Goal: Task Accomplishment & Management: Manage account settings

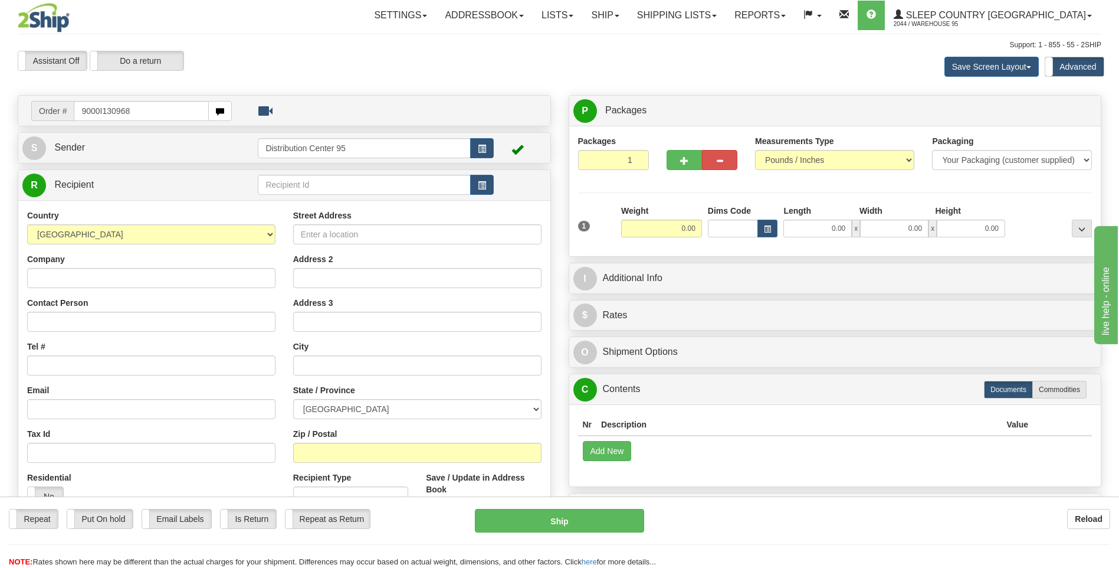
type input "9000I130968"
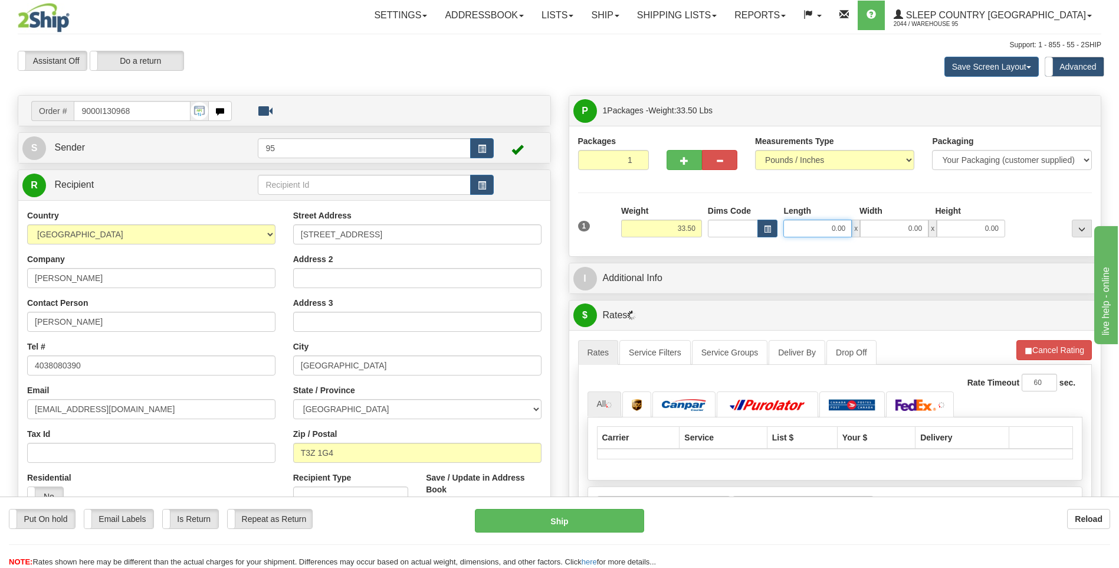
click at [812, 230] on input "0.00" at bounding box center [818, 228] width 68 height 18
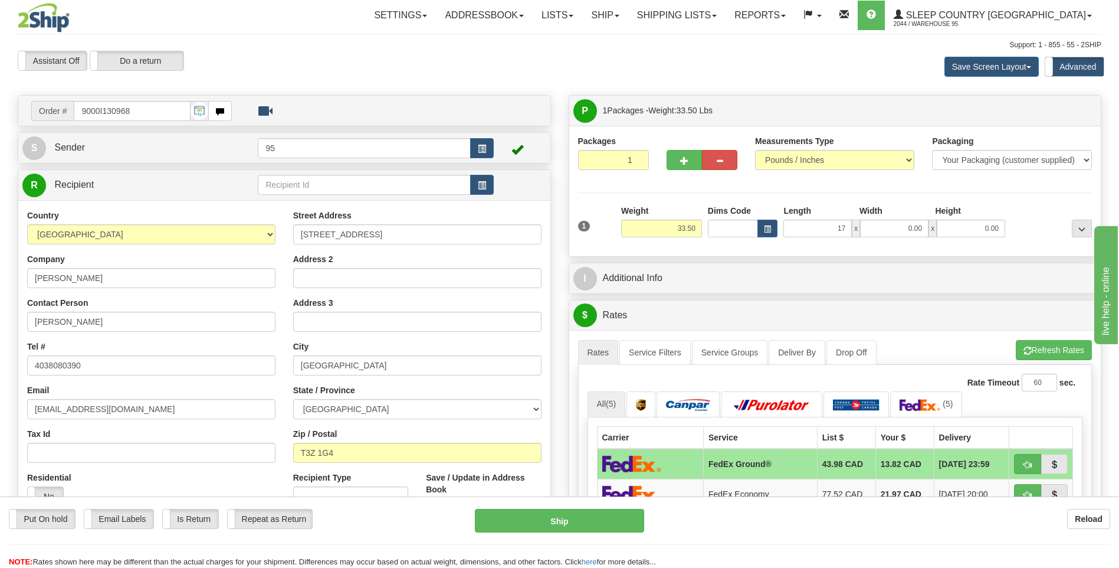
type input "17.00"
click at [899, 240] on div "1 Weight 33.50 Dims Code x x" at bounding box center [835, 226] width 520 height 42
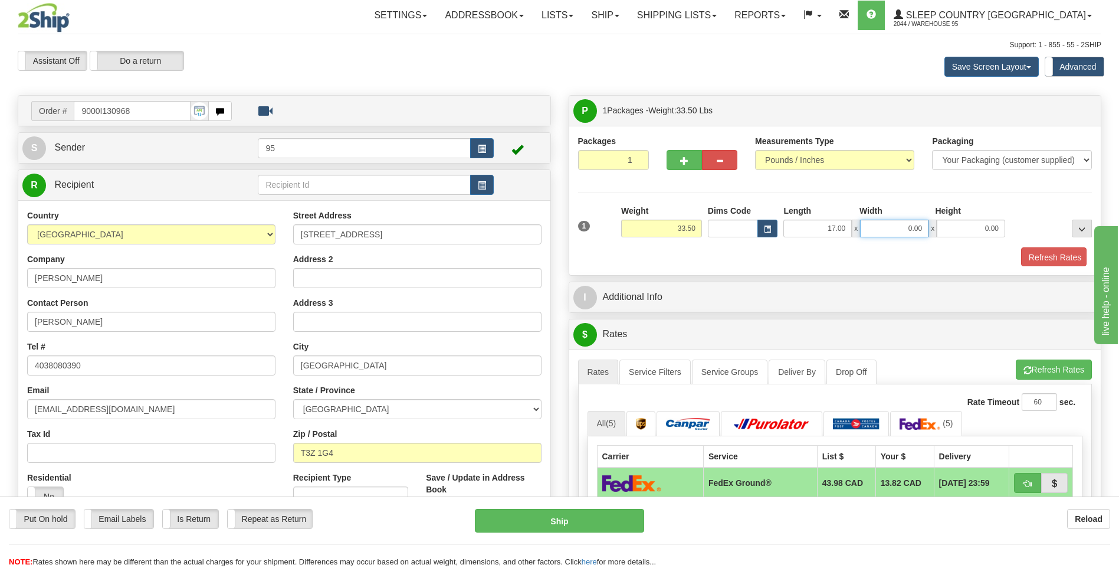
click at [899, 232] on input "0.00" at bounding box center [894, 228] width 68 height 18
type input "17.00"
click at [982, 231] on input "0.00" at bounding box center [971, 228] width 68 height 18
type input "41.00"
click at [1006, 198] on div "Packages 1 1 Measurements Type" at bounding box center [835, 201] width 515 height 132
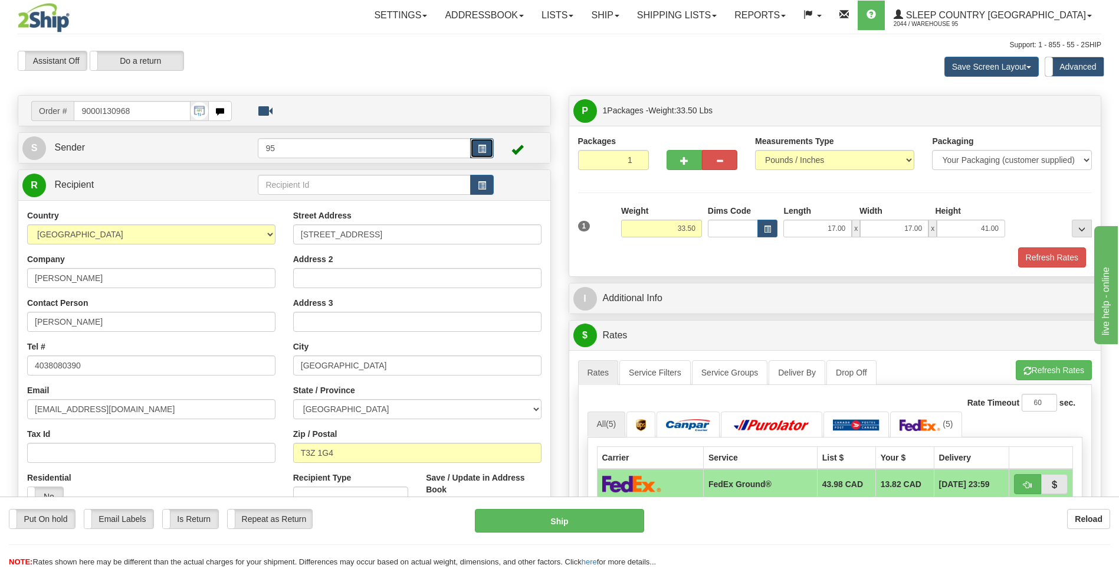
click at [478, 142] on button "button" at bounding box center [482, 148] width 24 height 20
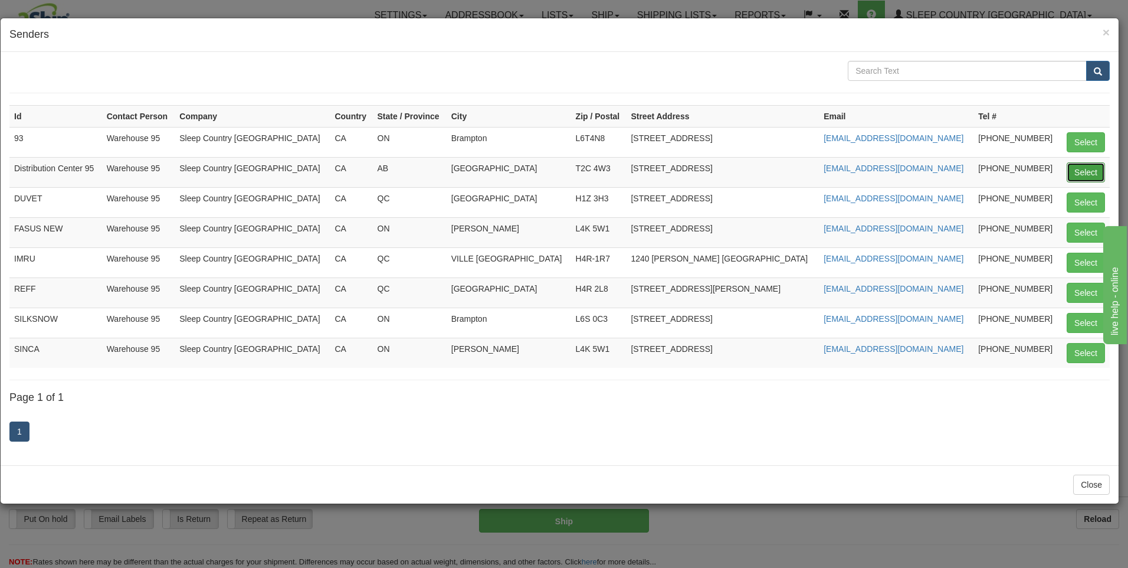
click at [1089, 170] on button "Select" at bounding box center [1086, 172] width 38 height 20
type input "Distribution Center 95"
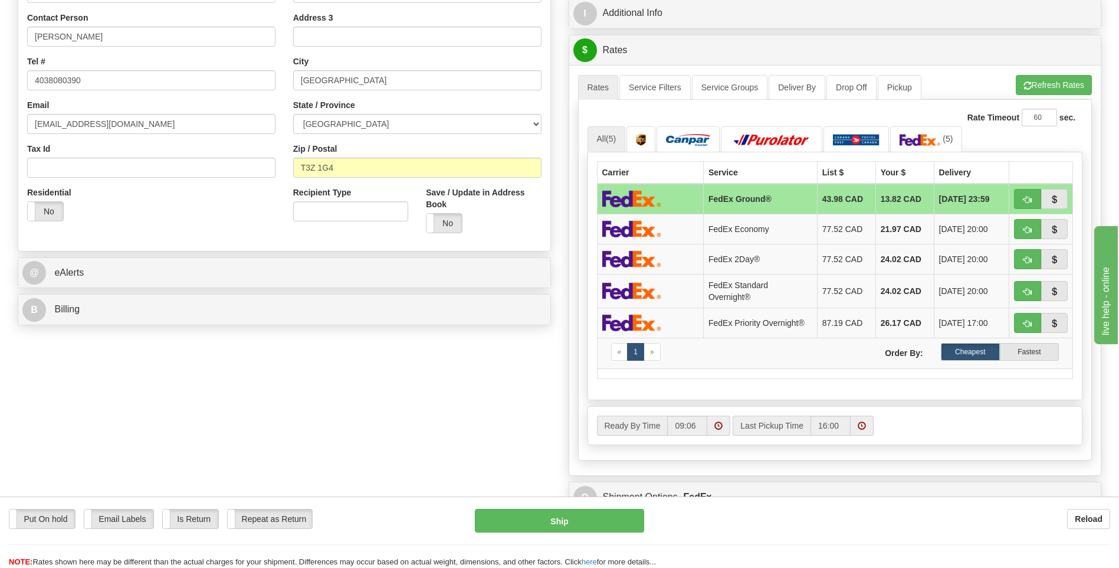
scroll to position [472, 0]
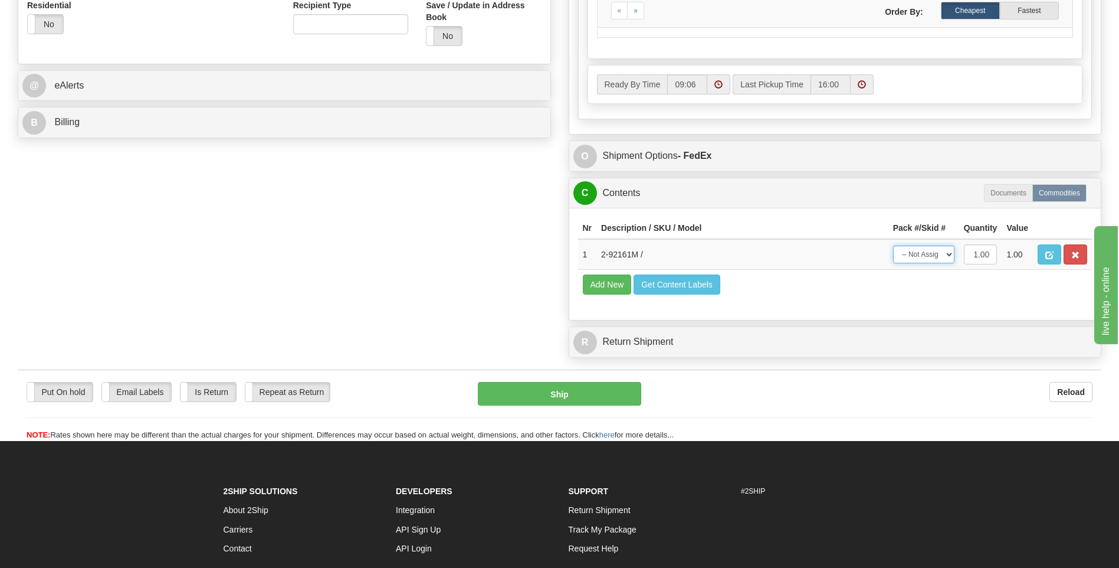
click at [949, 258] on div "C Contents Documents Commodities Nr Description / SKU / Model Pack #/Skid # Qua…" at bounding box center [835, 249] width 533 height 143
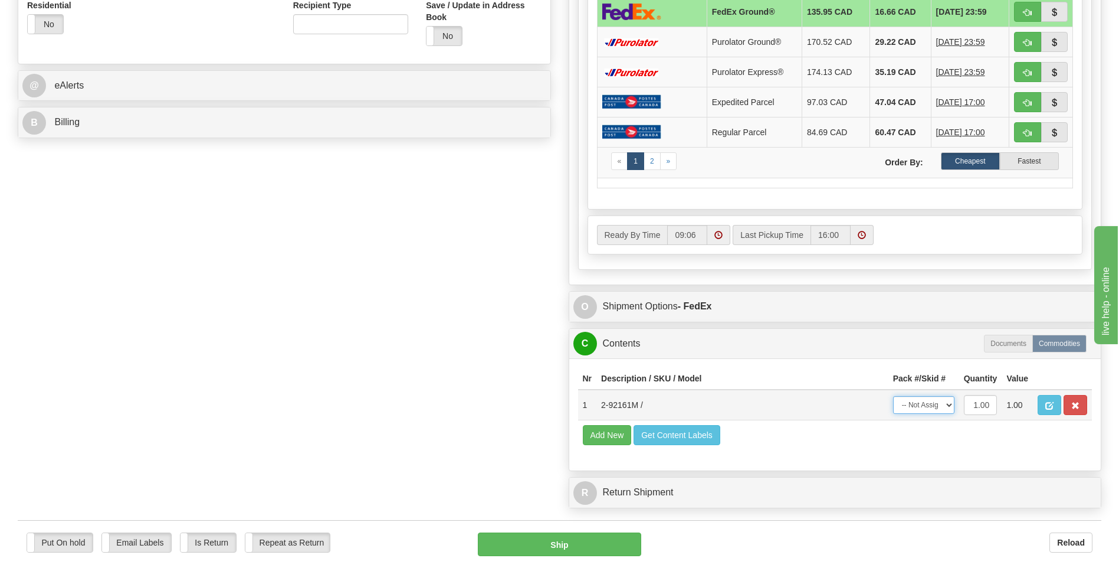
select select "0"
click at [893, 396] on select "-- Not Assigned -- Package 1" at bounding box center [923, 405] width 61 height 18
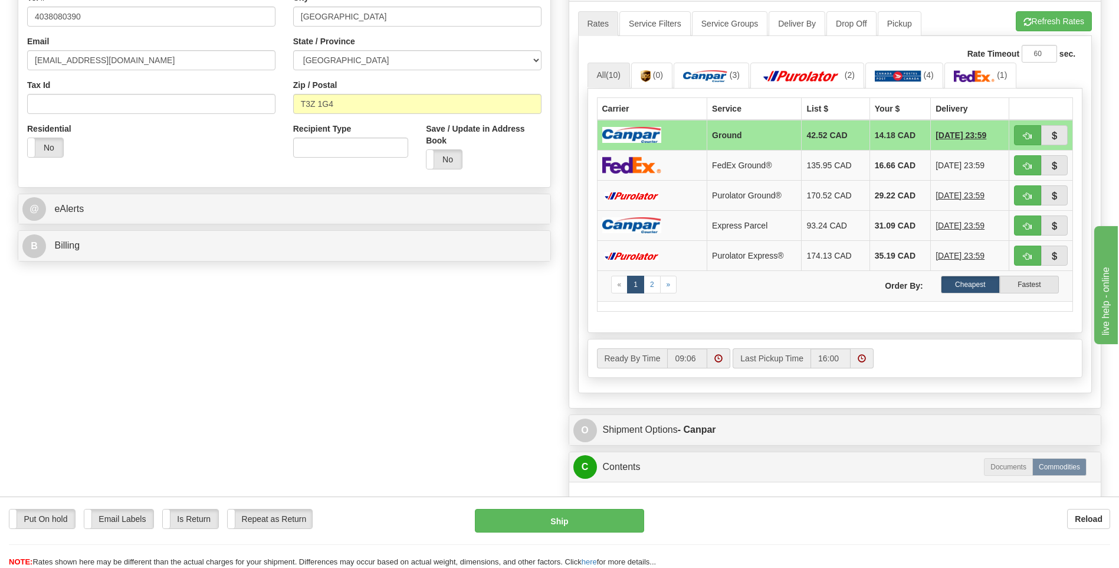
scroll to position [354, 0]
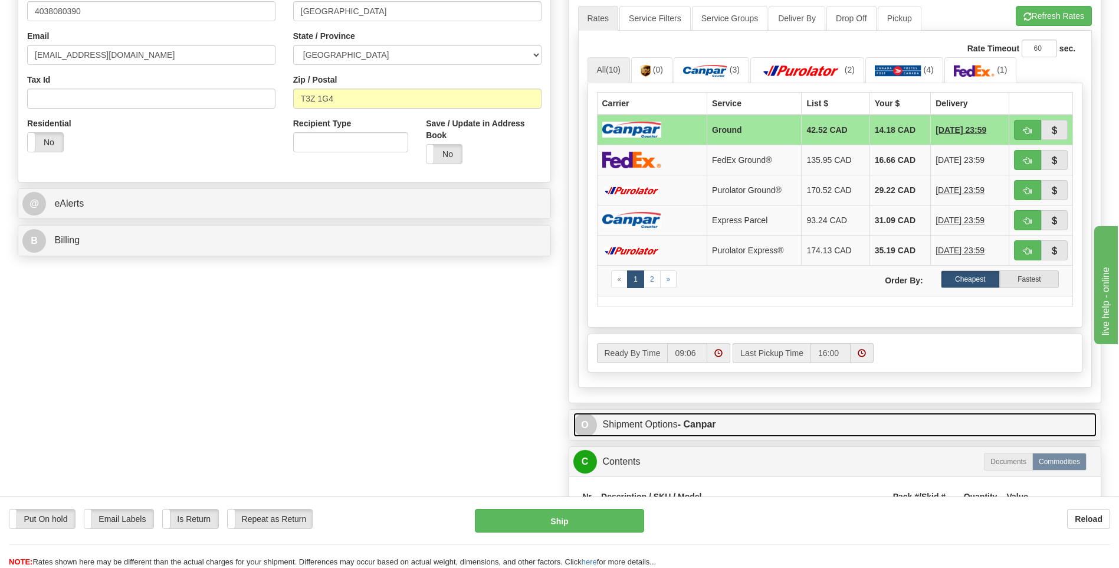
click at [679, 424] on link "O Shipment Options - Canpar" at bounding box center [836, 424] width 524 height 24
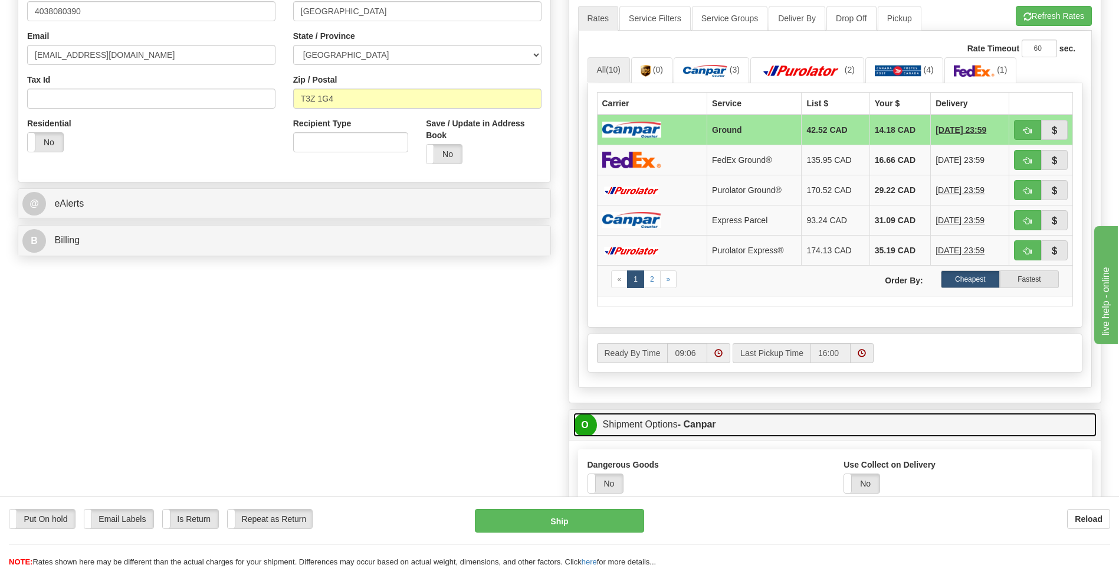
click at [656, 417] on link "O Shipment Options - Canpar" at bounding box center [836, 424] width 524 height 24
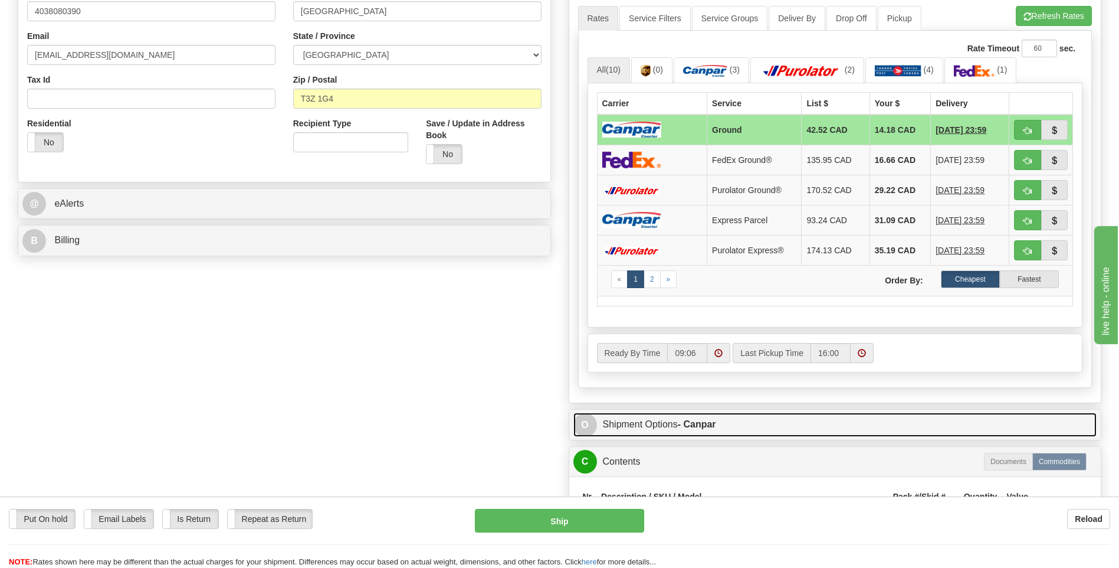
click at [643, 430] on link "O Shipment Options - Canpar" at bounding box center [836, 424] width 524 height 24
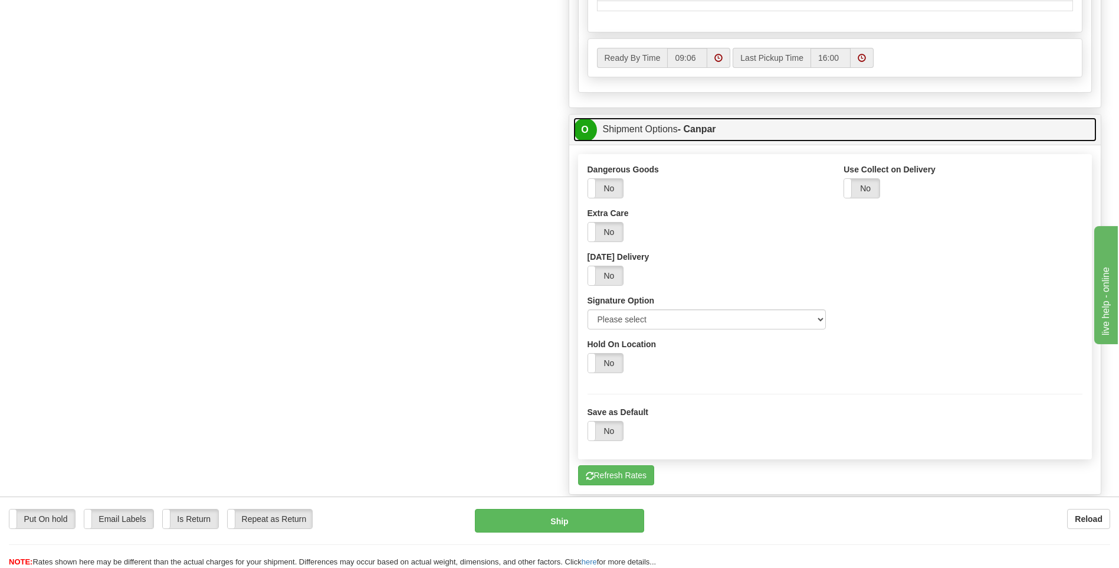
scroll to position [708, 0]
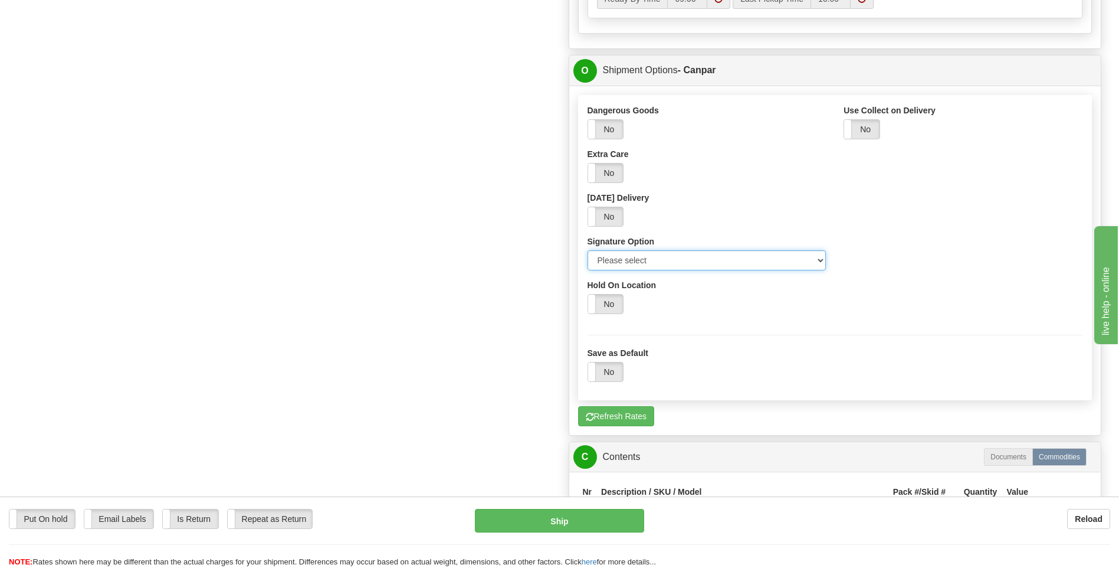
click at [655, 260] on select "Please select No Signature Required Signature Required Adult Signature" at bounding box center [707, 260] width 239 height 20
select select "2"
click at [588, 250] on select "Please select No Signature Required Signature Required Adult Signature" at bounding box center [707, 260] width 239 height 20
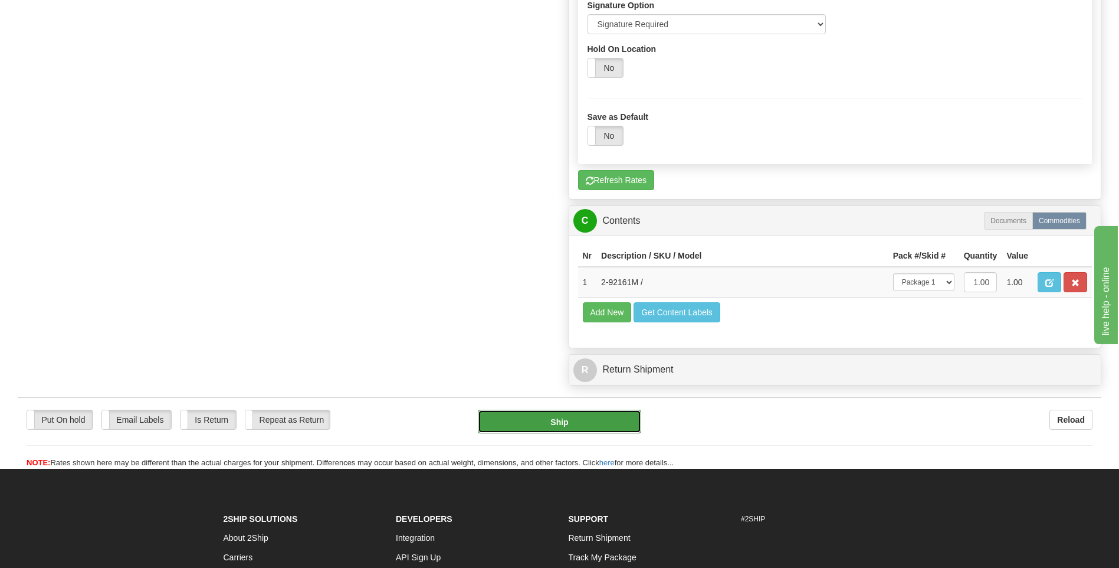
click at [596, 429] on button "Ship" at bounding box center [559, 421] width 163 height 24
type input "1"
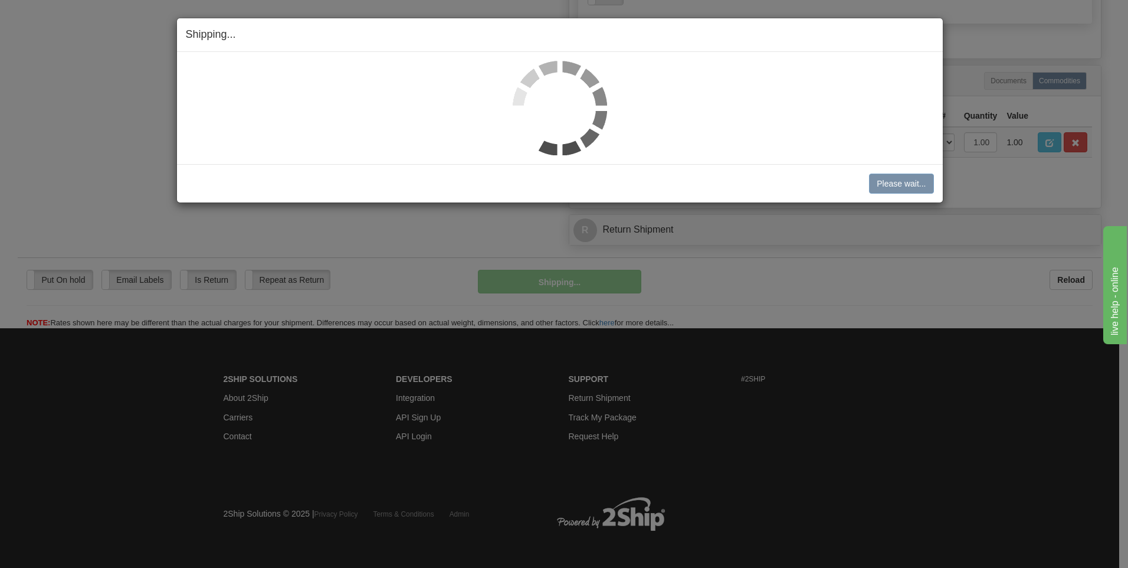
scroll to position [538, 0]
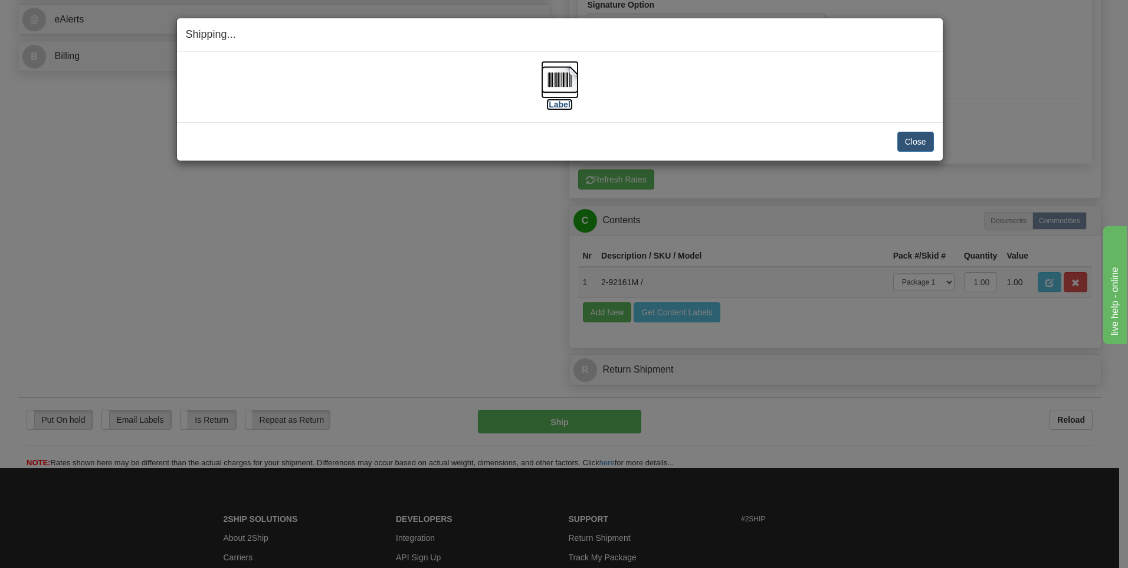
click at [566, 103] on label "[Label]" at bounding box center [559, 105] width 27 height 12
click at [916, 134] on button "Close" at bounding box center [915, 142] width 37 height 20
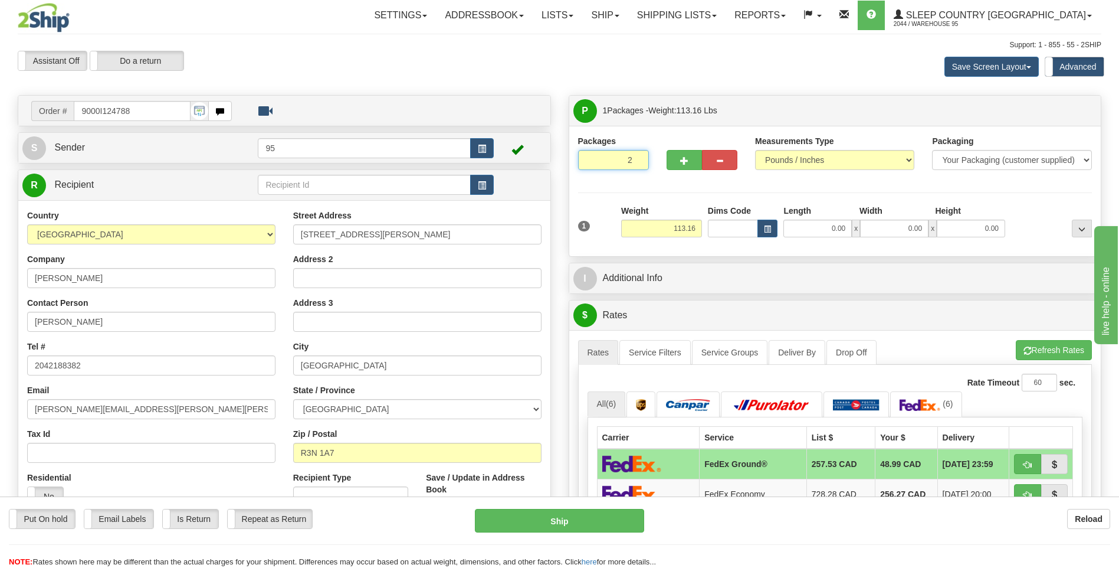
type input "2"
radio input "true"
click at [635, 156] on input "2" at bounding box center [613, 160] width 71 height 20
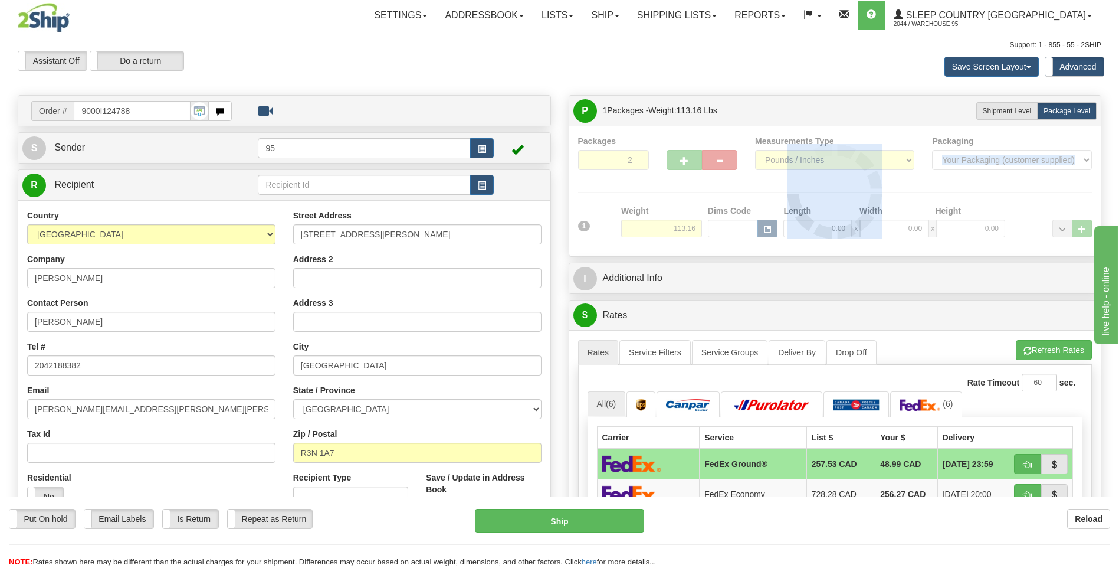
click at [635, 156] on div at bounding box center [835, 191] width 515 height 112
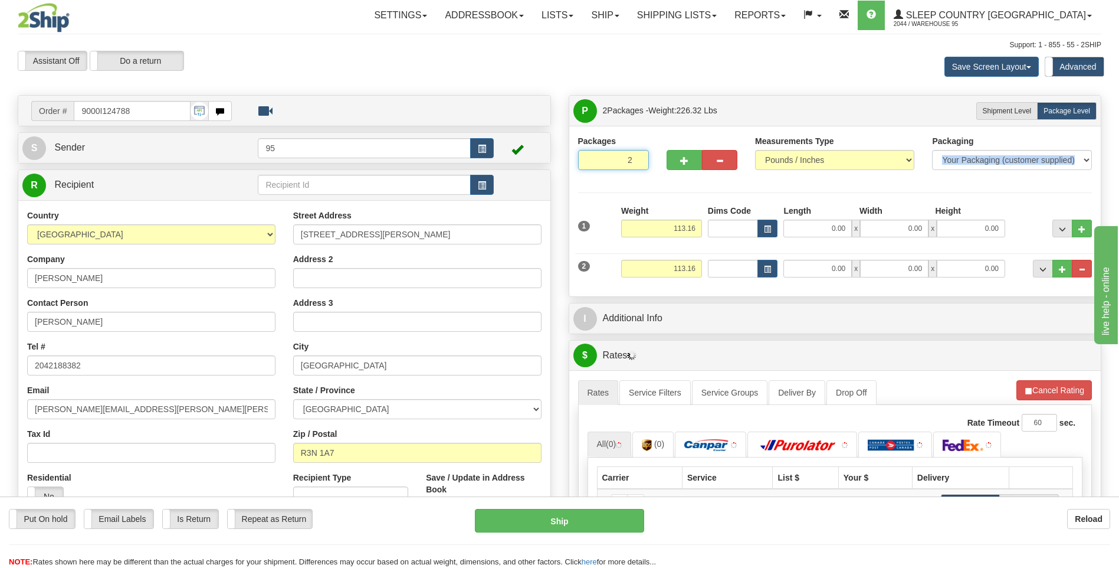
click at [637, 156] on input "2" at bounding box center [613, 160] width 71 height 20
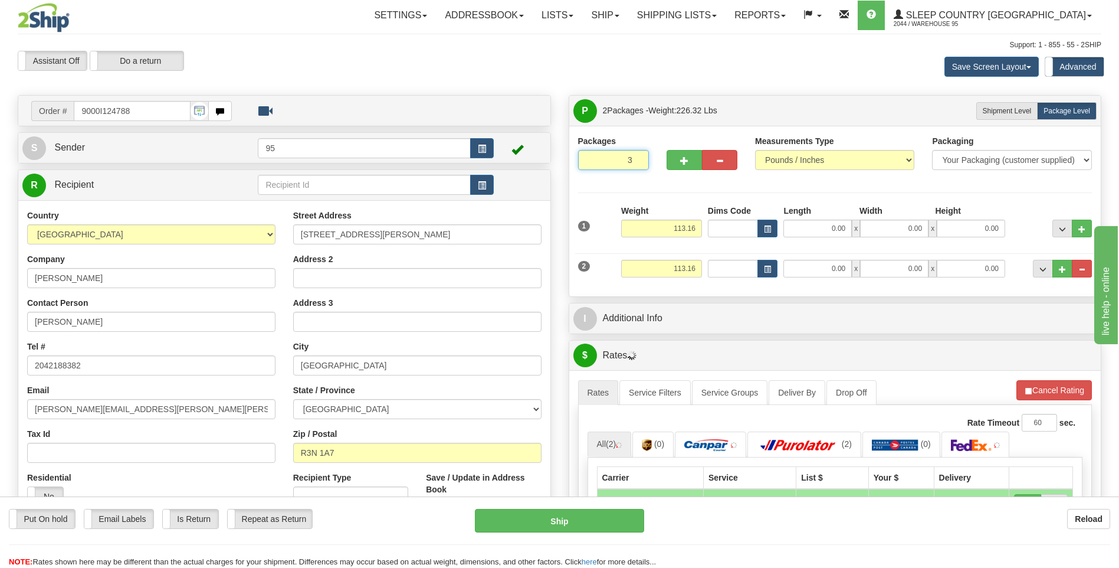
type input "3"
click at [637, 157] on input "3" at bounding box center [613, 160] width 71 height 20
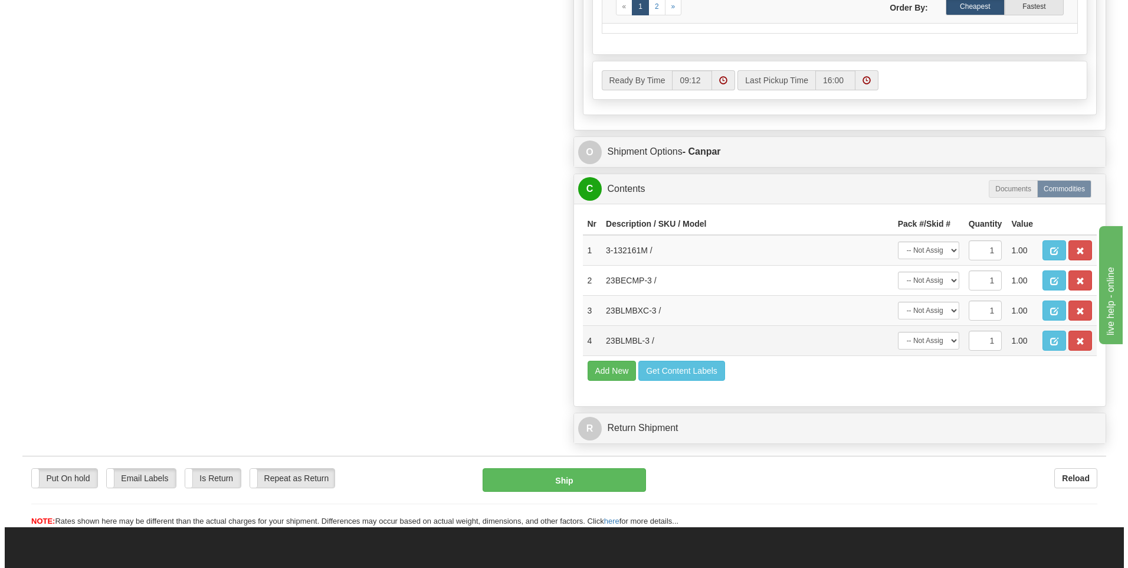
scroll to position [708, 0]
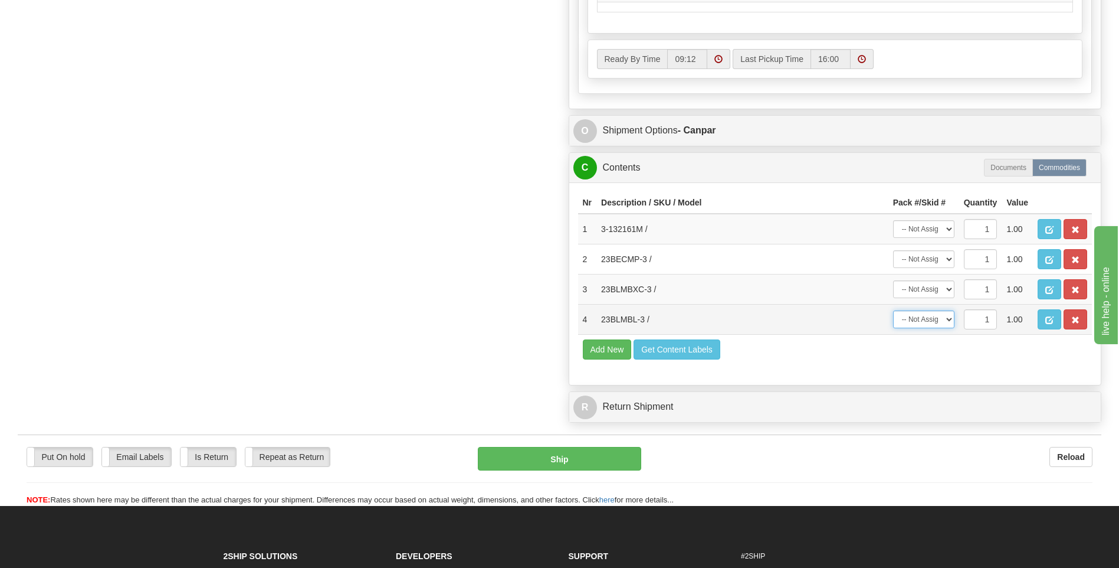
click at [936, 320] on select "-- Not Assigned -- Package 1 Package 2 Package 3" at bounding box center [923, 319] width 61 height 18
select select "2"
click at [893, 310] on select "-- Not Assigned -- Package 1 Package 2 Package 3" at bounding box center [923, 319] width 61 height 18
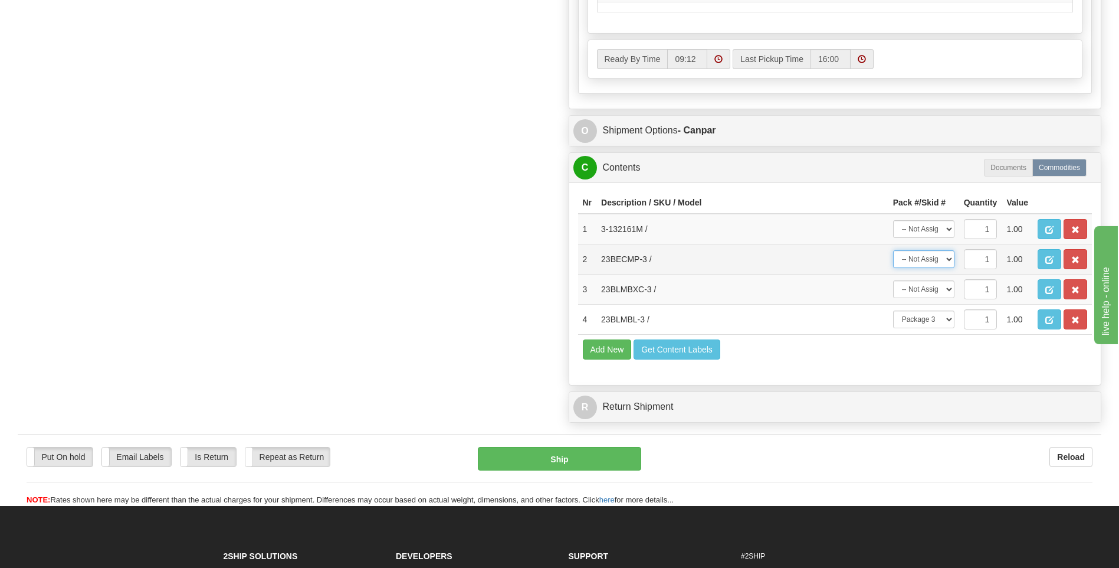
click at [933, 256] on select "-- Not Assigned -- Package 1 Package 2 Package 3" at bounding box center [923, 259] width 61 height 18
select select "2"
click at [893, 250] on select "-- Not Assigned -- Package 1 Package 2 Package 3" at bounding box center [923, 259] width 61 height 18
click at [930, 290] on select "-- Not Assigned -- Package 1 Package 2 Package 3" at bounding box center [923, 289] width 61 height 18
select select "1"
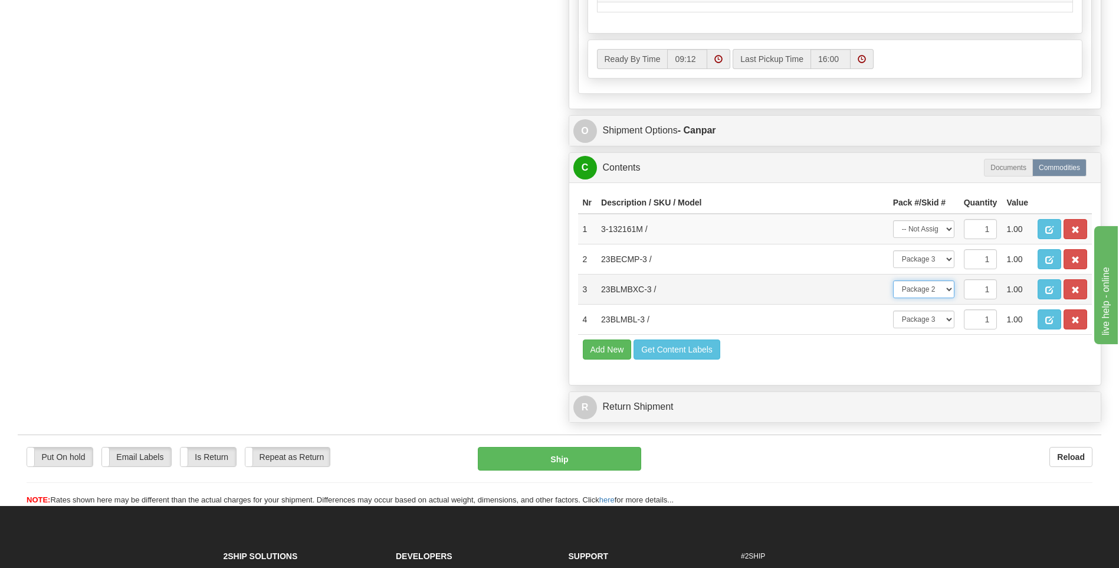
click at [893, 280] on select "-- Not Assigned -- Package 1 Package 2 Package 3" at bounding box center [923, 289] width 61 height 18
click at [933, 229] on select "-- Not Assigned -- Package 1 Package 2 Package 3" at bounding box center [923, 229] width 61 height 18
select select "0"
click at [893, 220] on select "-- Not Assigned -- Package 1 Package 2 Package 3" at bounding box center [923, 229] width 61 height 18
click at [1047, 287] on span "button" at bounding box center [1050, 290] width 8 height 8
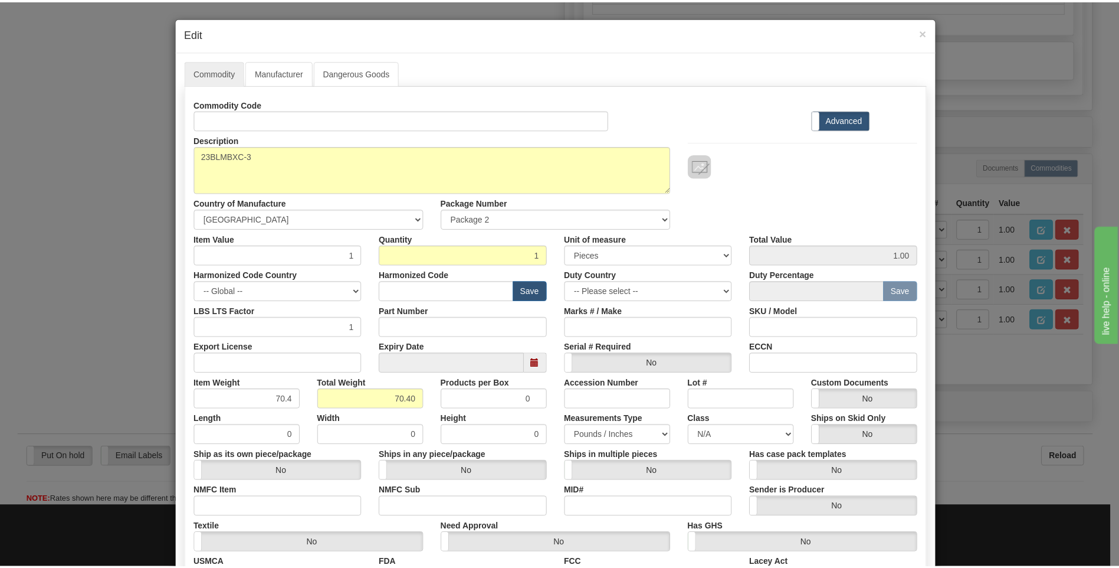
scroll to position [0, 0]
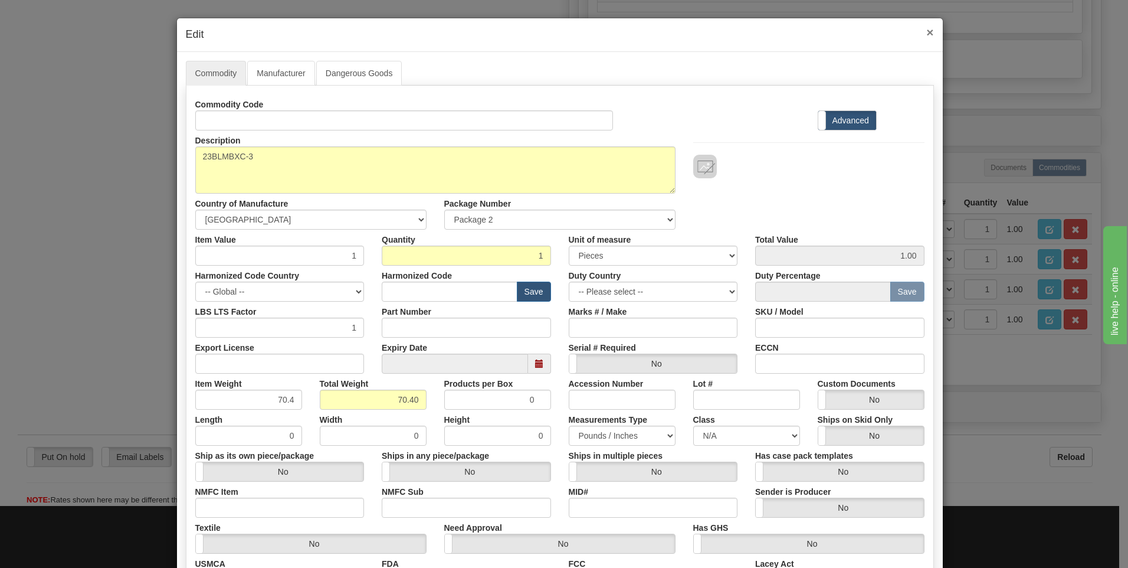
click at [926, 32] on span "×" at bounding box center [929, 32] width 7 height 14
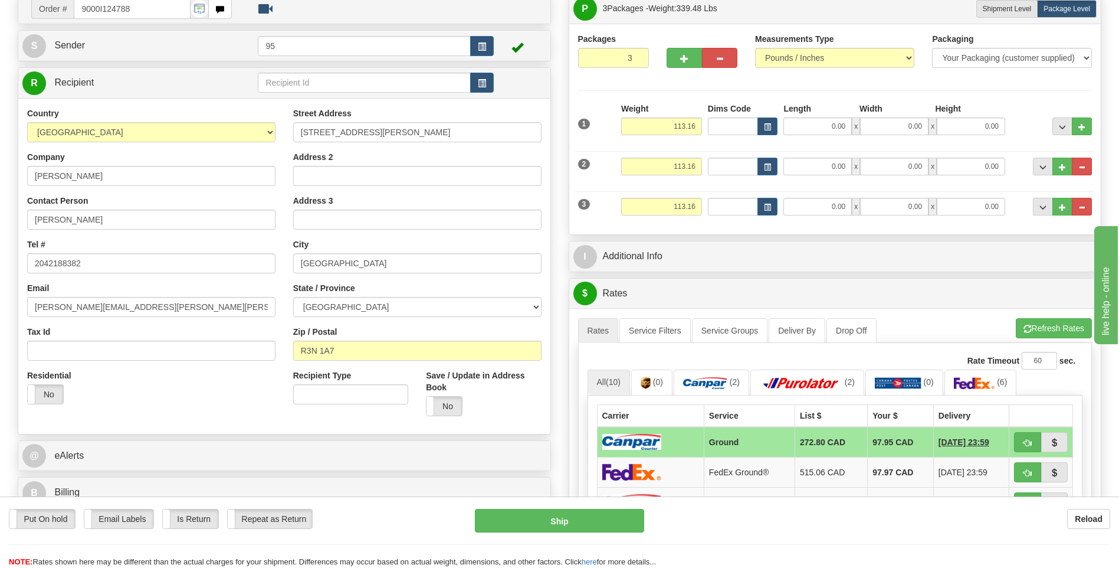
scroll to position [118, 0]
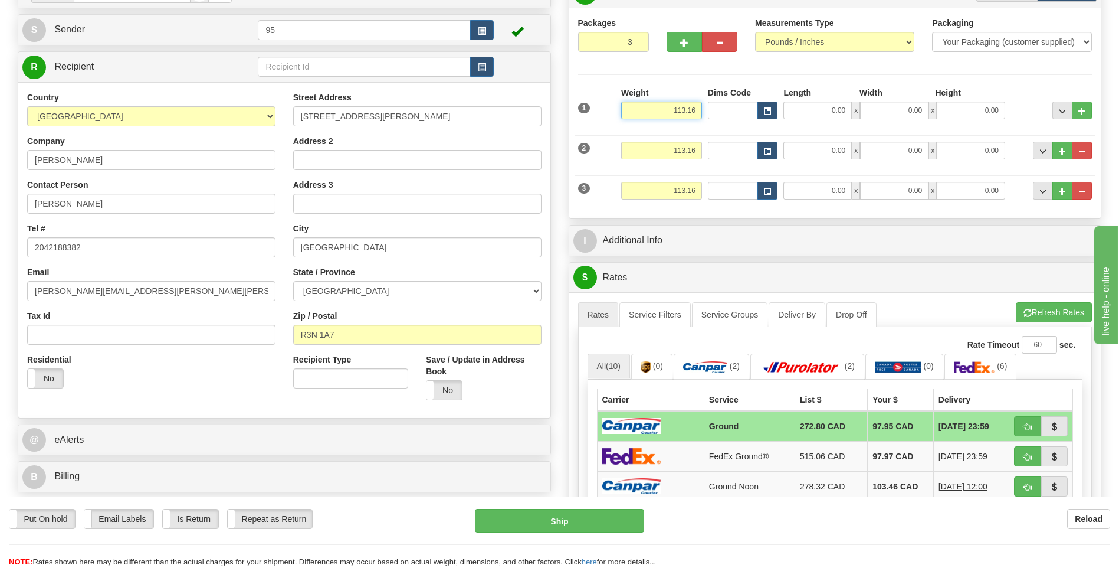
click at [695, 111] on input "113.16" at bounding box center [661, 110] width 81 height 18
click at [697, 152] on input "113.16" at bounding box center [661, 151] width 81 height 18
type input "1"
click at [697, 190] on input "113.16" at bounding box center [661, 191] width 81 height 18
type input "70.00"
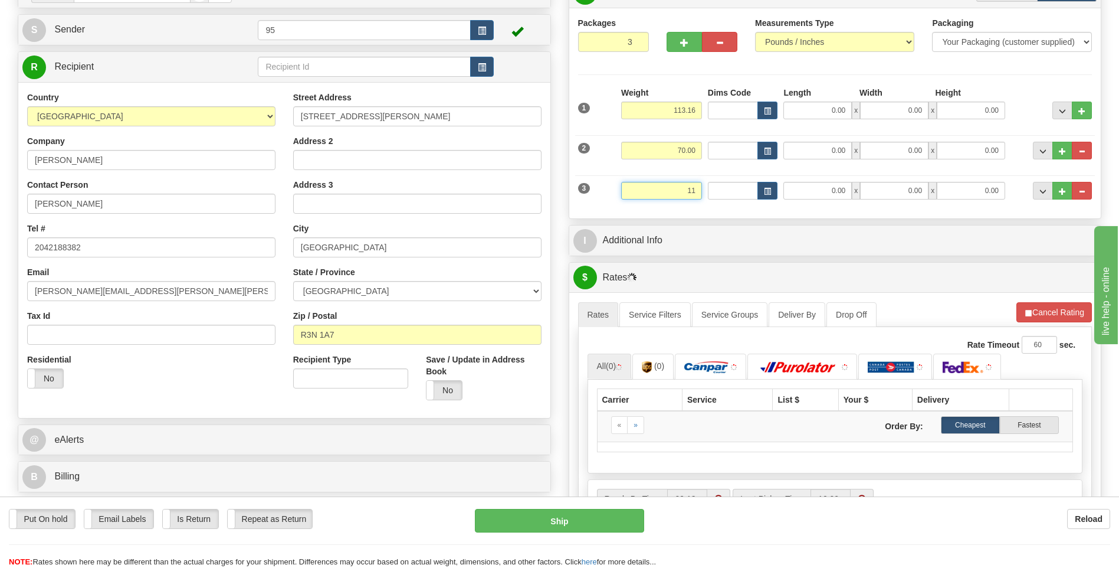
type input "1"
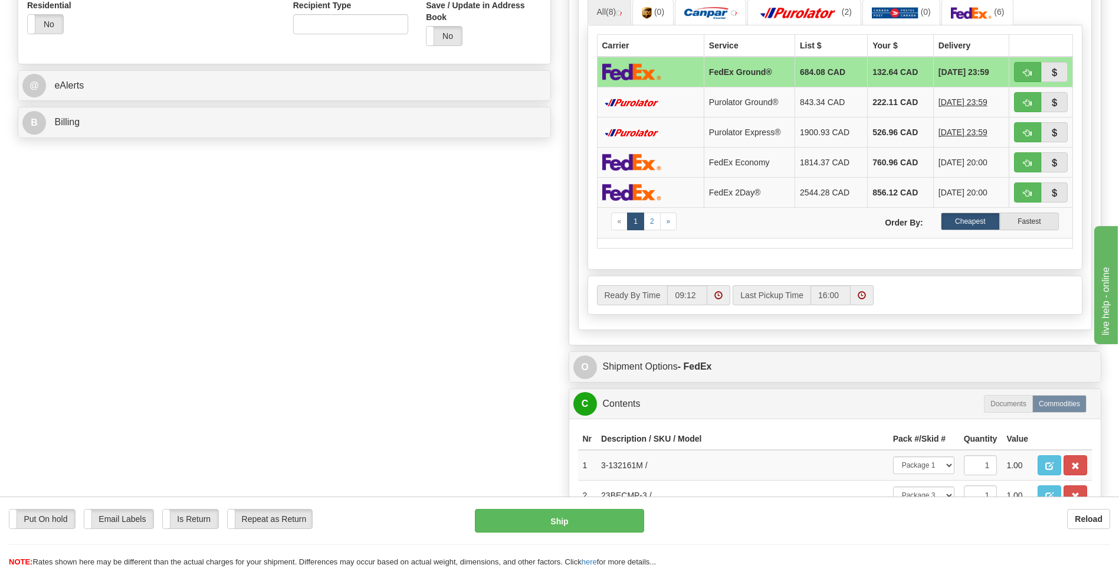
scroll to position [531, 0]
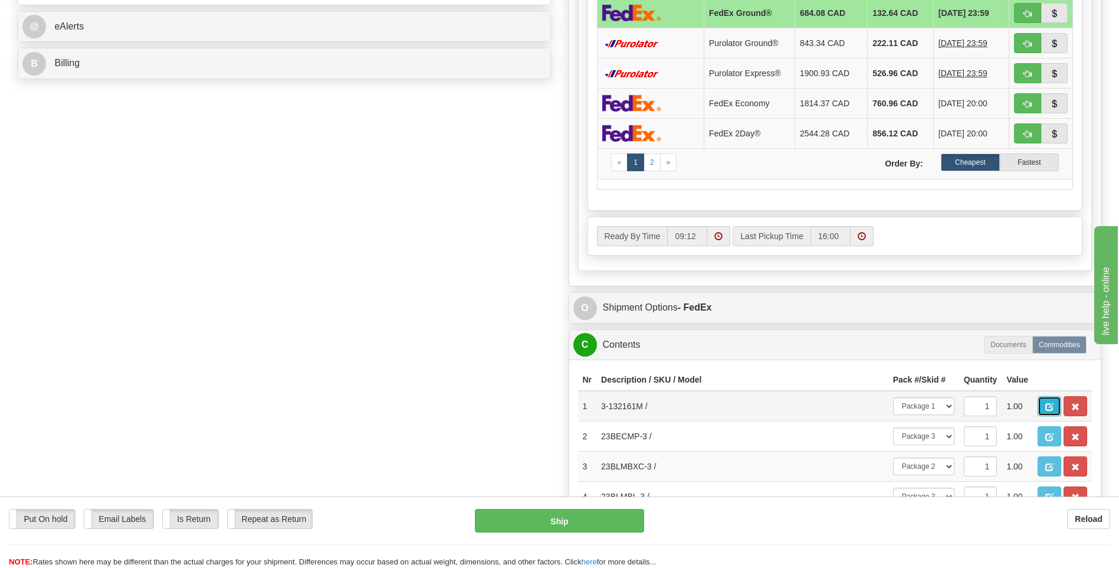
type input "5.00"
click at [1043, 405] on button "button" at bounding box center [1050, 406] width 24 height 20
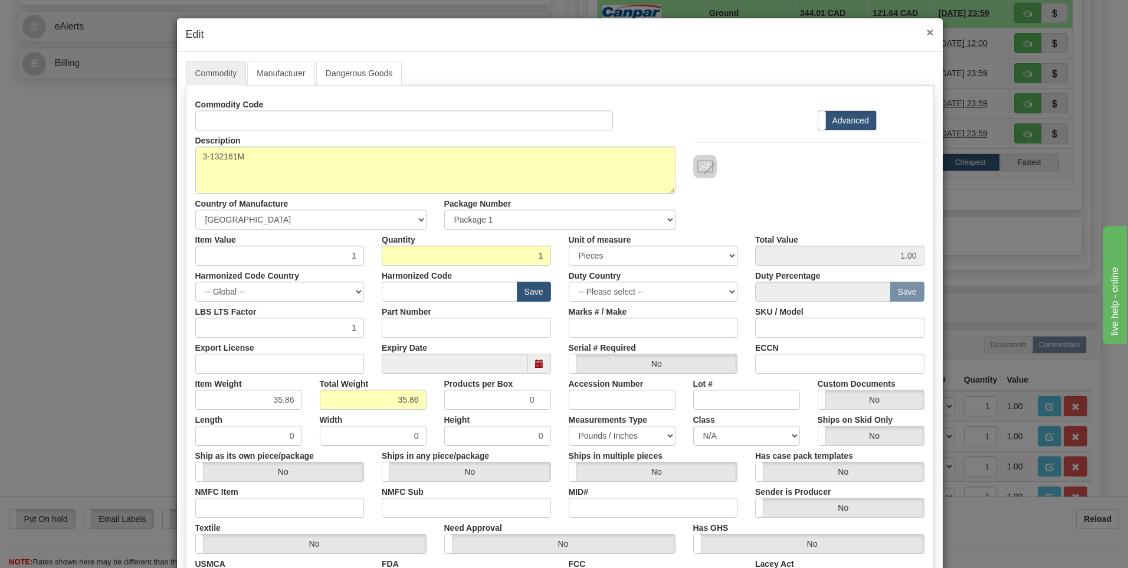
click at [926, 31] on span "×" at bounding box center [929, 32] width 7 height 14
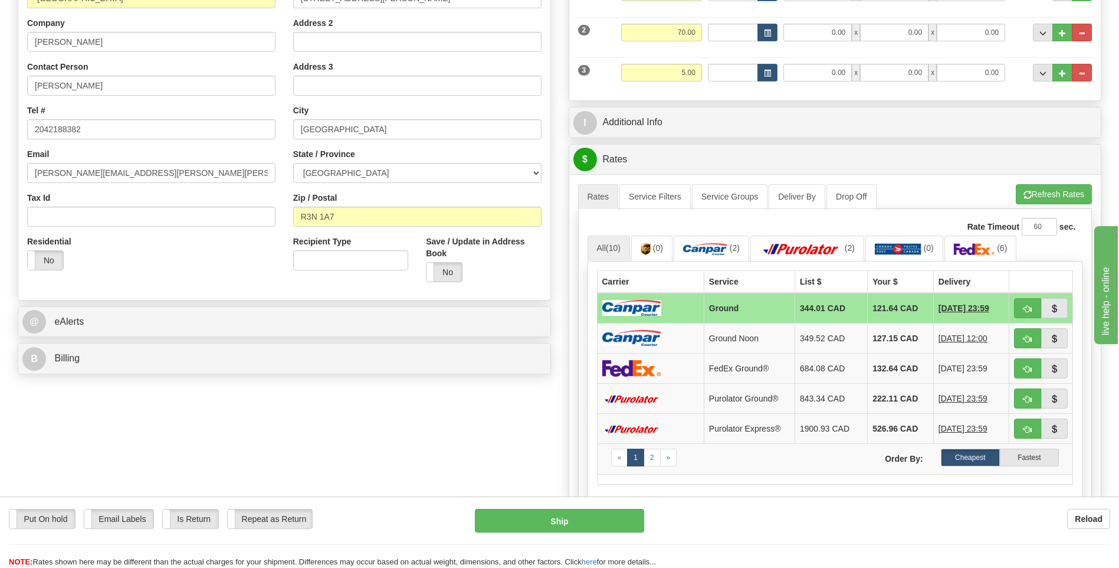
scroll to position [118, 0]
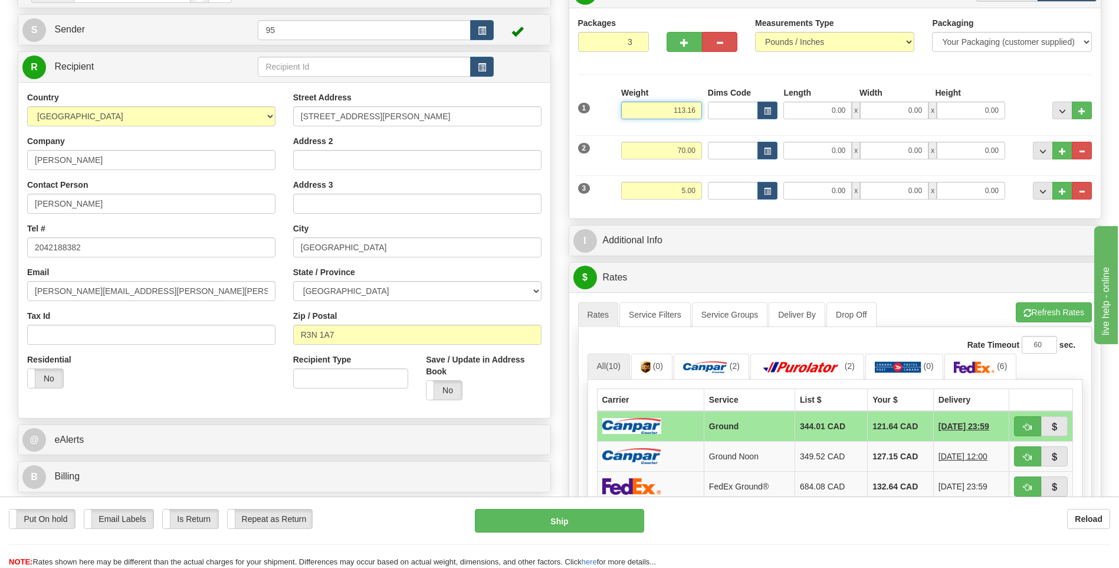
click at [699, 106] on input "113.16" at bounding box center [661, 110] width 81 height 18
type input "1"
click at [817, 105] on input "0.00" at bounding box center [818, 110] width 68 height 18
type input "35.00"
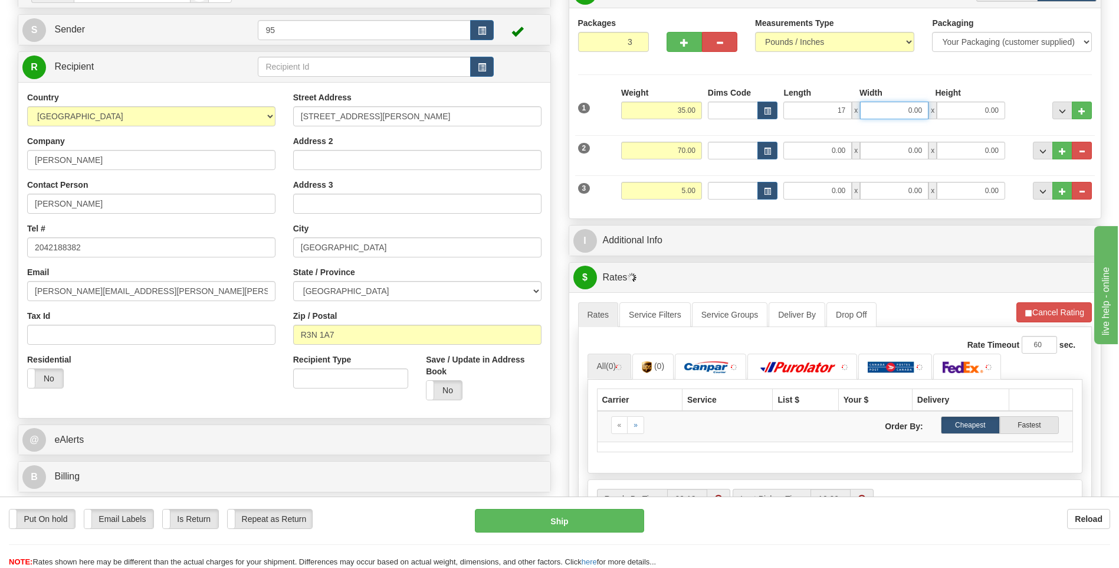
type input "17.00"
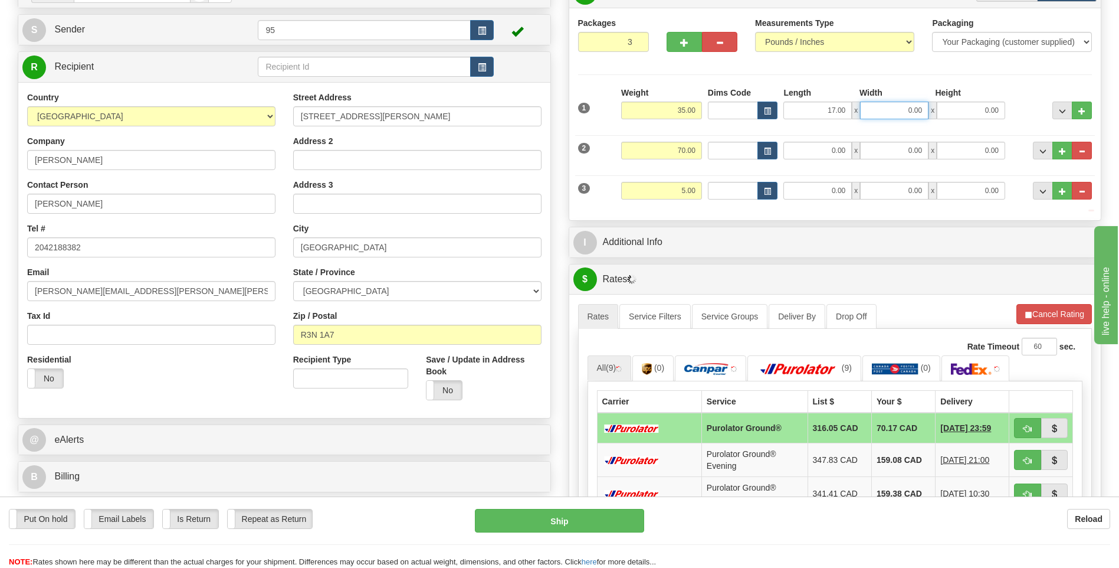
click at [886, 106] on input "0.00" at bounding box center [894, 110] width 68 height 18
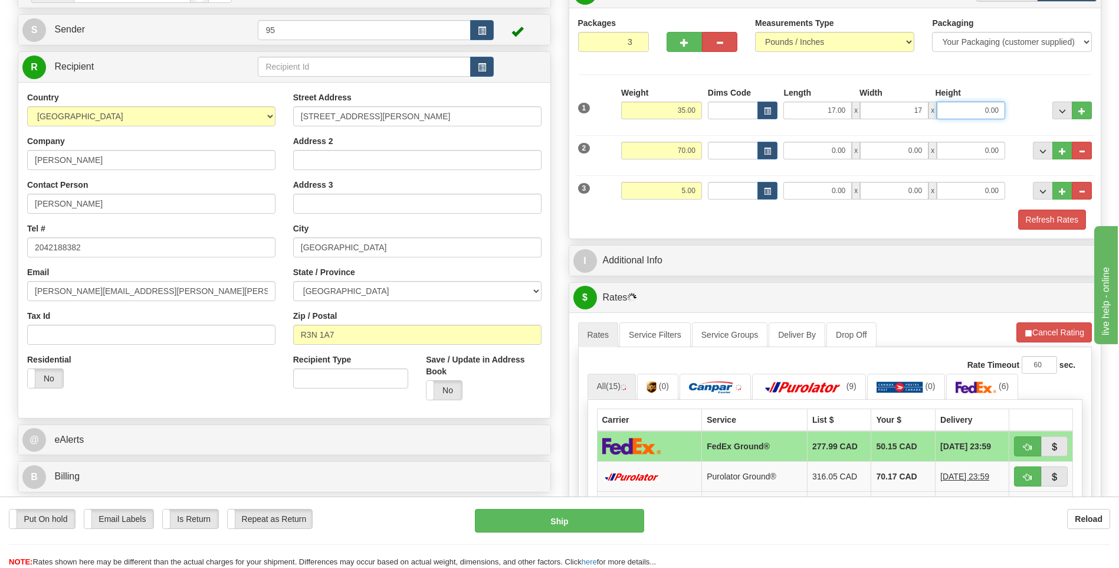
type input "17.00"
click at [984, 106] on input "0.00" at bounding box center [971, 110] width 68 height 18
type input "41.00"
drag, startPoint x: 992, startPoint y: 91, endPoint x: 985, endPoint y: 93, distance: 7.3
click at [992, 91] on div "Height" at bounding box center [970, 94] width 76 height 15
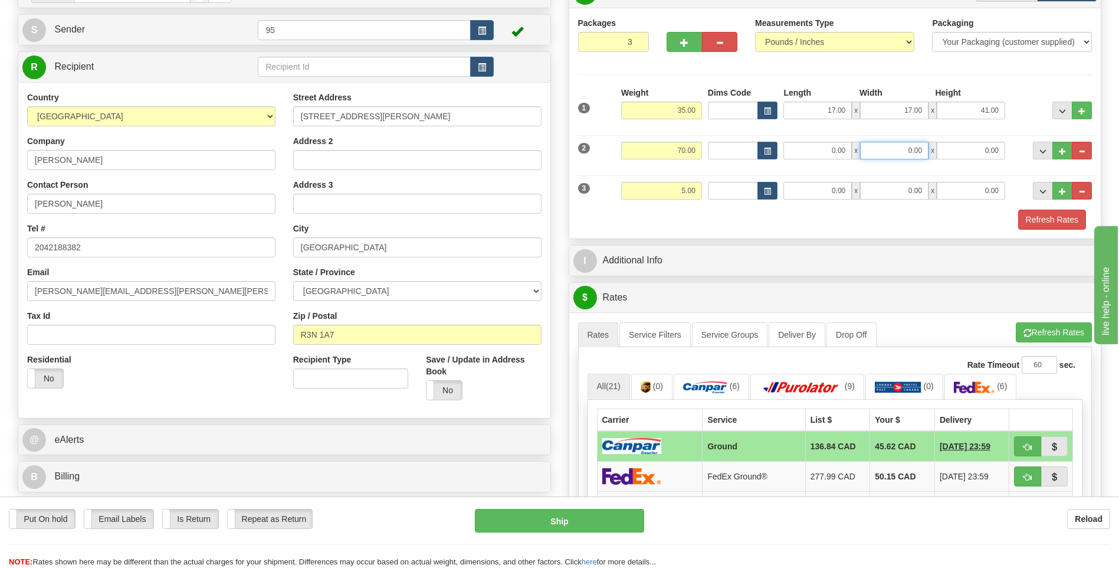
click at [898, 146] on input "0.00" at bounding box center [894, 151] width 68 height 18
type input "16.00"
click at [838, 151] on input "0.00" at bounding box center [818, 151] width 68 height 18
type input "70.00"
click at [984, 148] on input "0.00" at bounding box center [971, 151] width 68 height 18
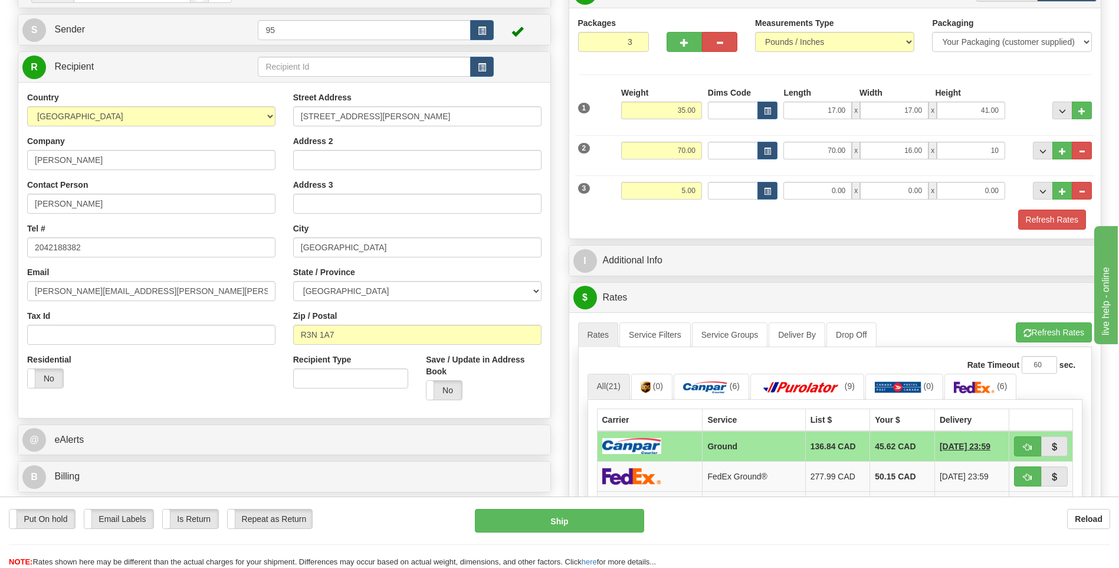
type input "10.00"
click at [1011, 129] on div "2 Weight 70.00 Dims Code Length Width Height" at bounding box center [835, 149] width 520 height 40
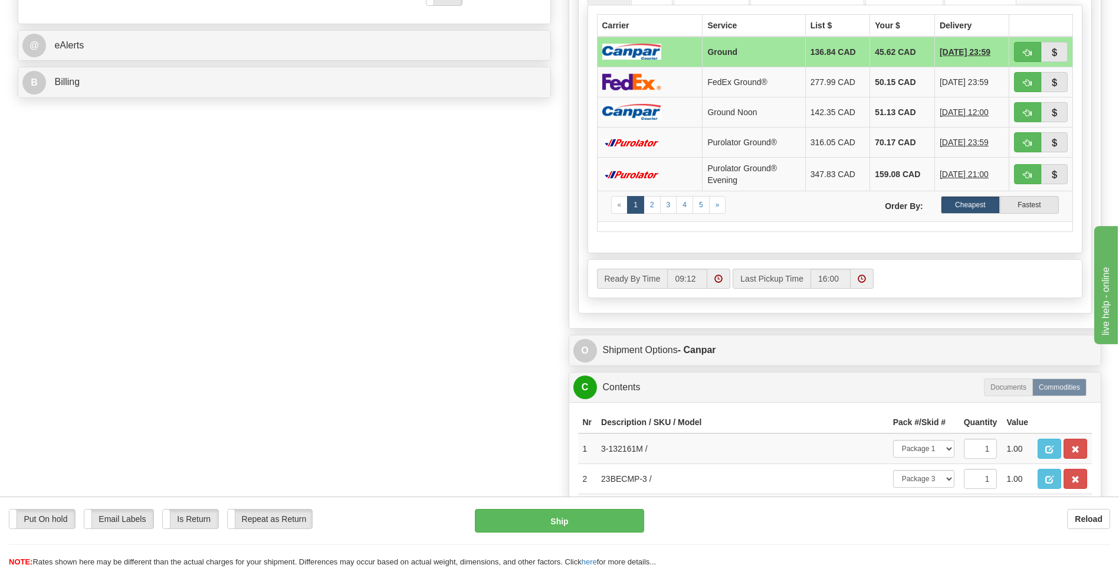
scroll to position [531, 0]
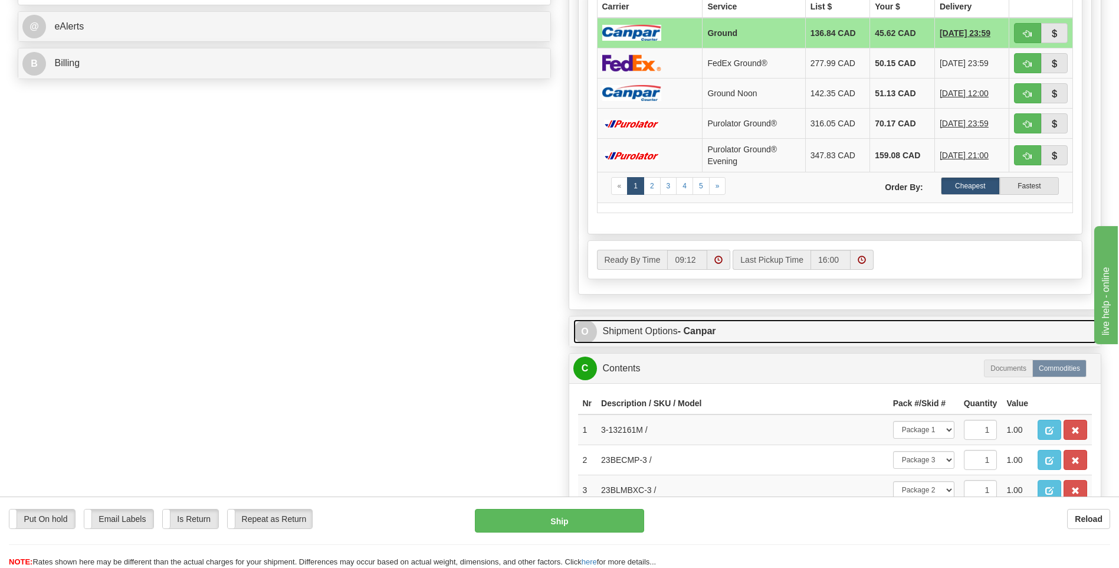
click at [678, 319] on link "O Shipment Options - Canpar" at bounding box center [836, 331] width 524 height 24
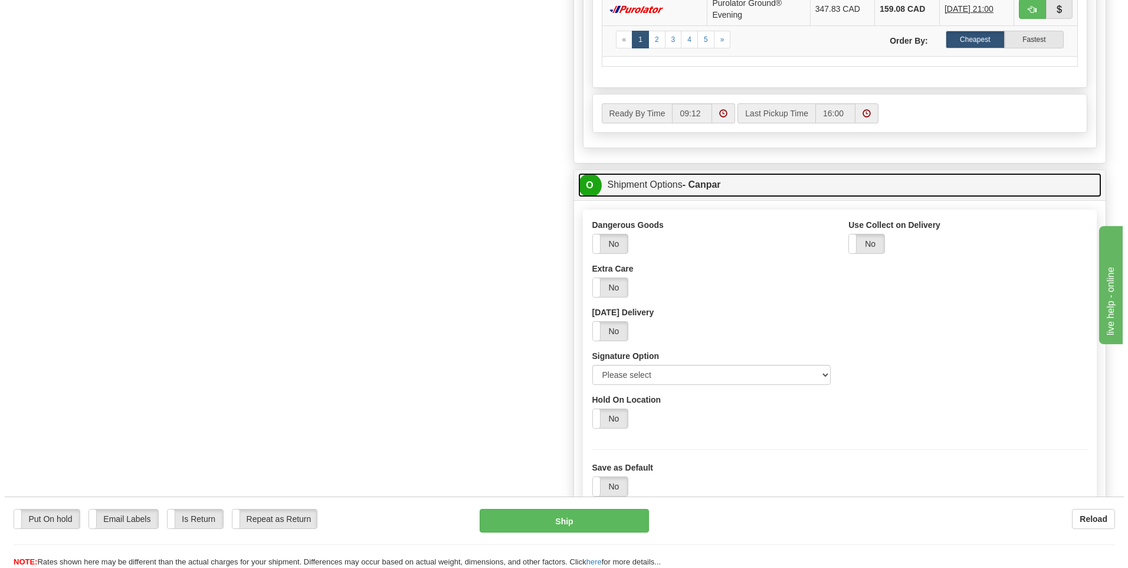
scroll to position [708, 0]
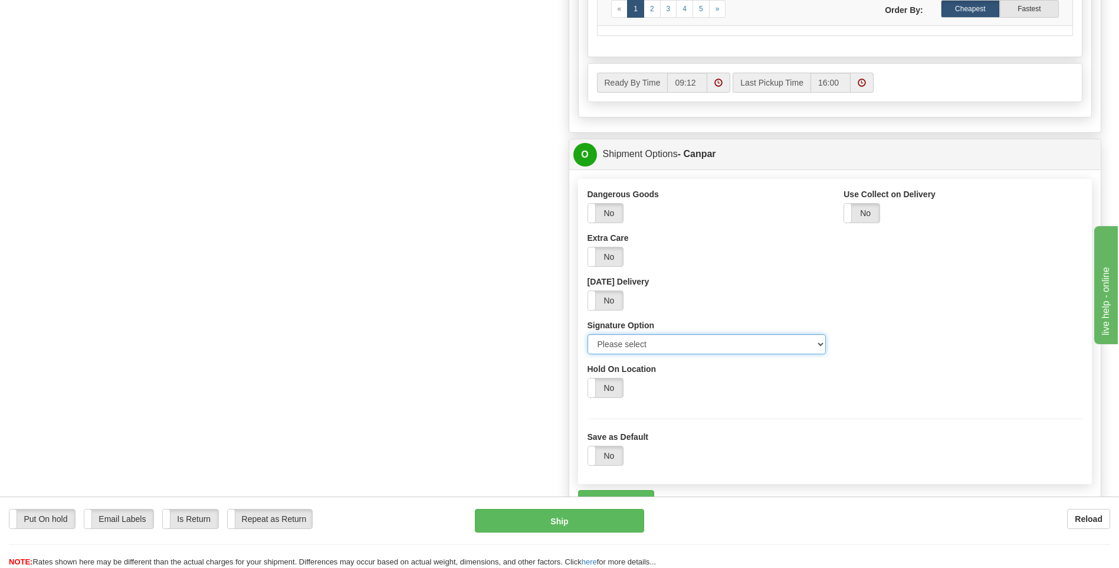
click at [664, 344] on select "Please select No Signature Required Signature Required Adult Signature" at bounding box center [707, 344] width 239 height 20
select select "2"
click at [588, 334] on select "Please select No Signature Required Signature Required Adult Signature" at bounding box center [707, 344] width 239 height 20
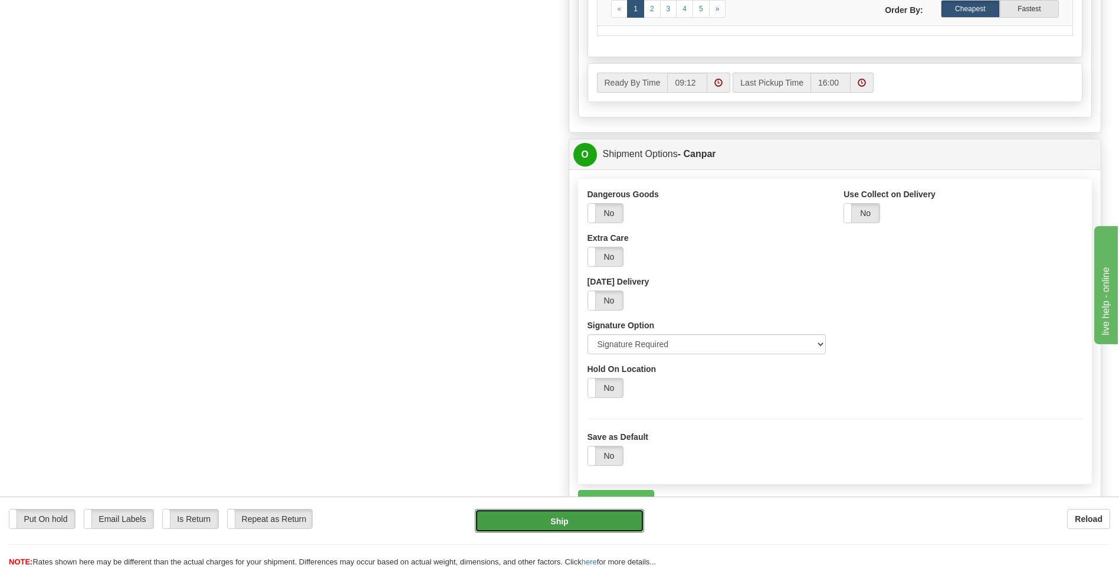
click at [579, 524] on button "Ship" at bounding box center [559, 521] width 169 height 24
type input "1"
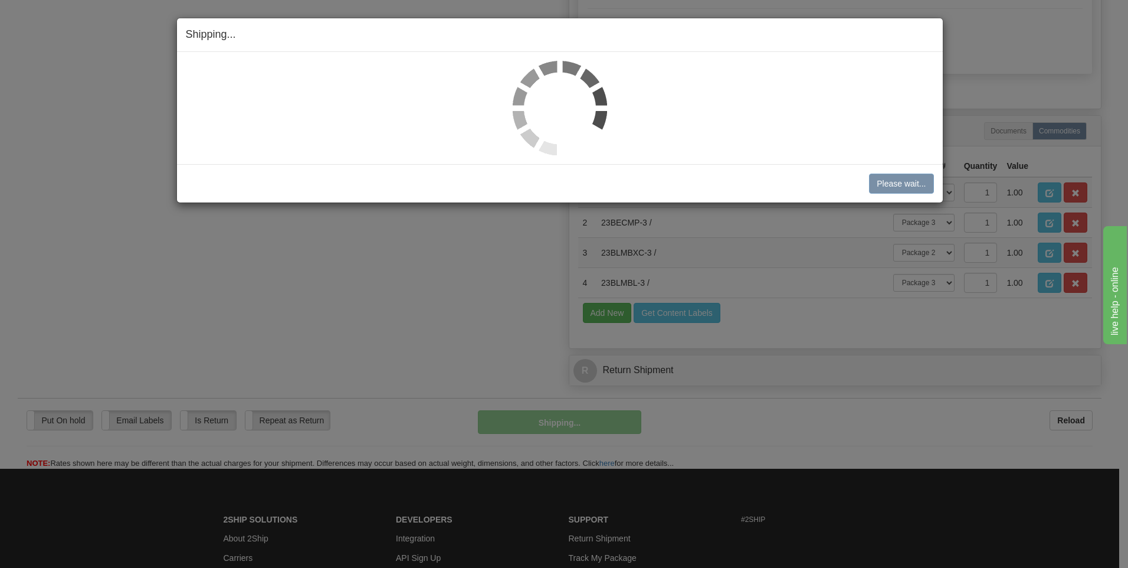
scroll to position [667, 0]
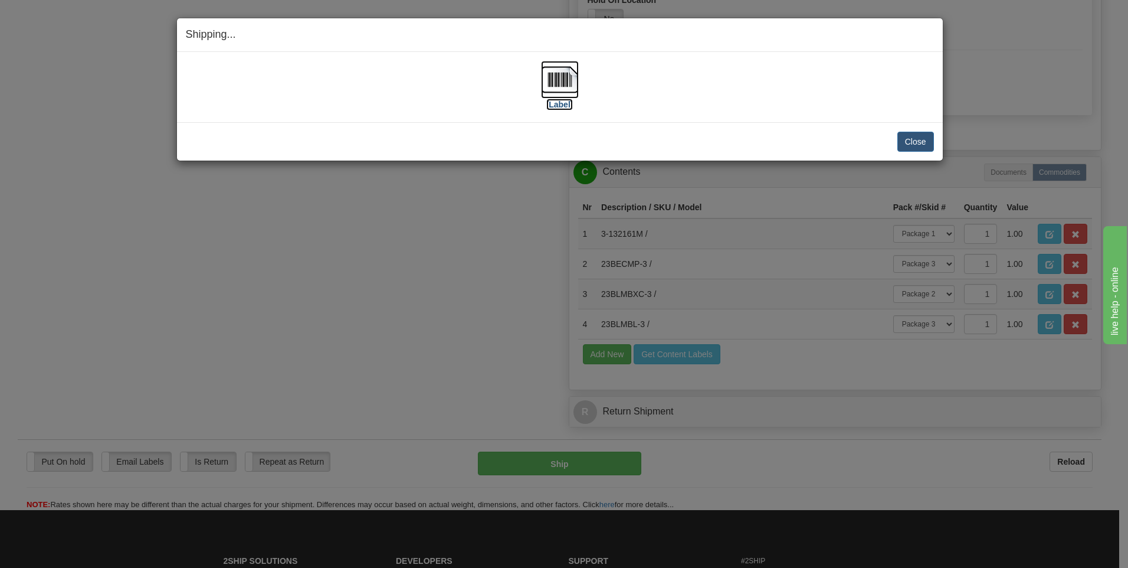
click at [565, 101] on label "[Label]" at bounding box center [559, 105] width 27 height 12
click at [925, 137] on button "Close" at bounding box center [915, 142] width 37 height 20
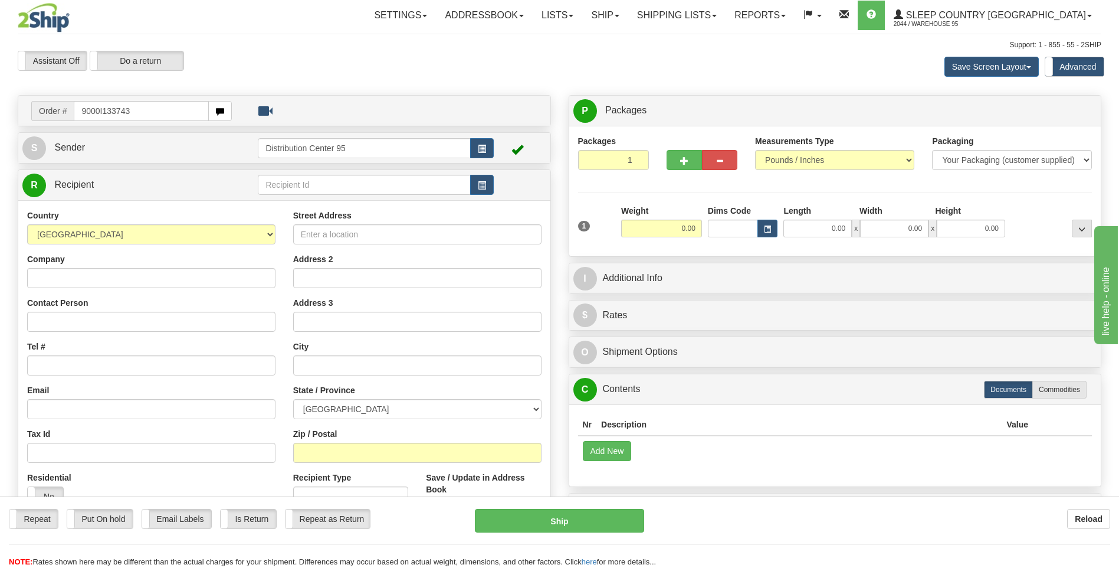
type input "9000I133743"
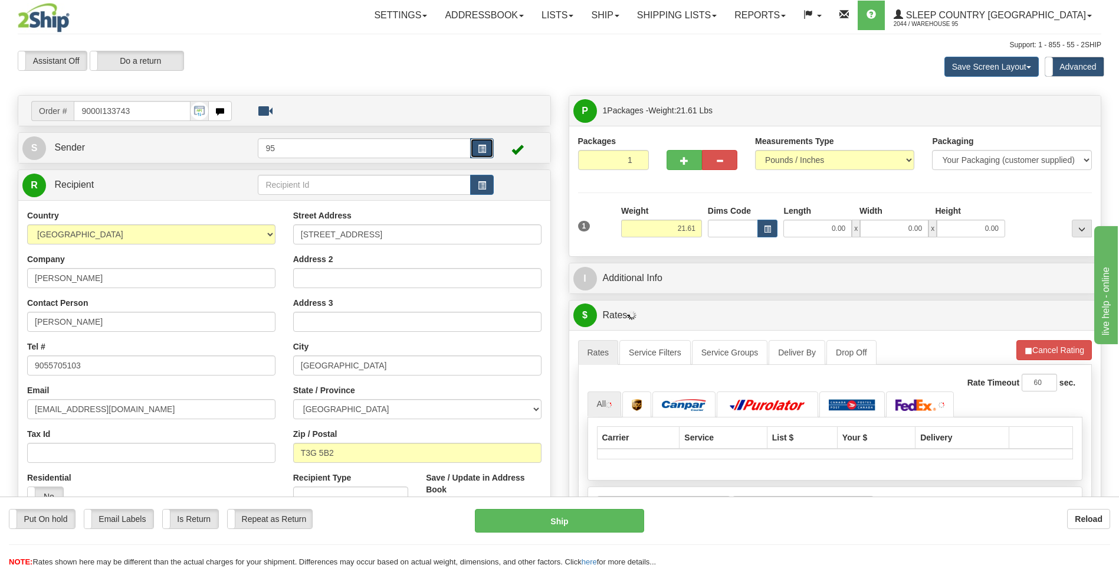
click at [493, 148] on button "button" at bounding box center [482, 148] width 24 height 20
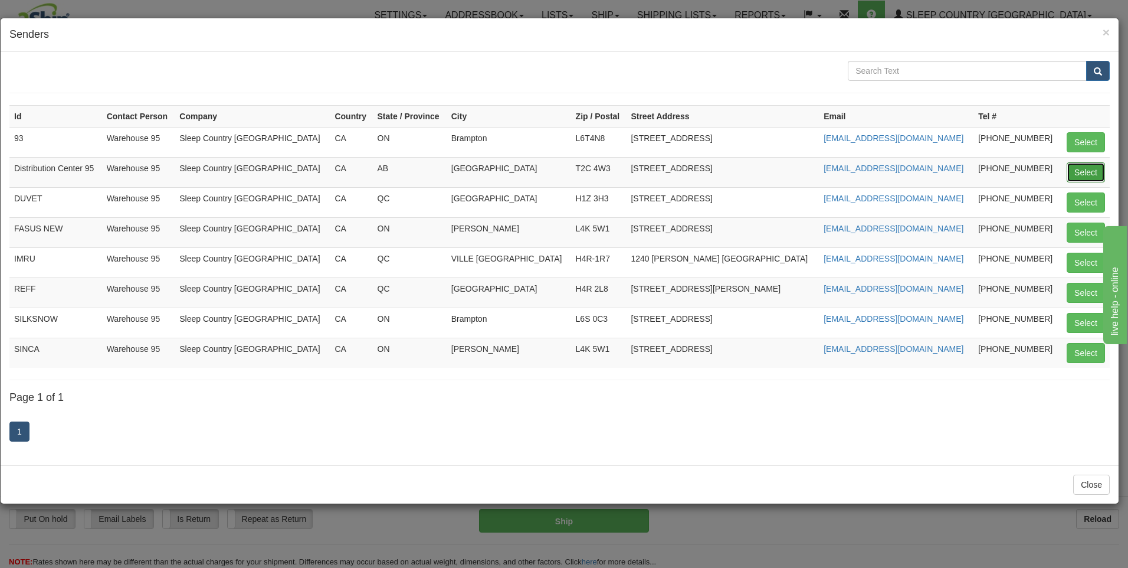
click at [1074, 166] on button "Select" at bounding box center [1086, 172] width 38 height 20
type input "Distribution Center 95"
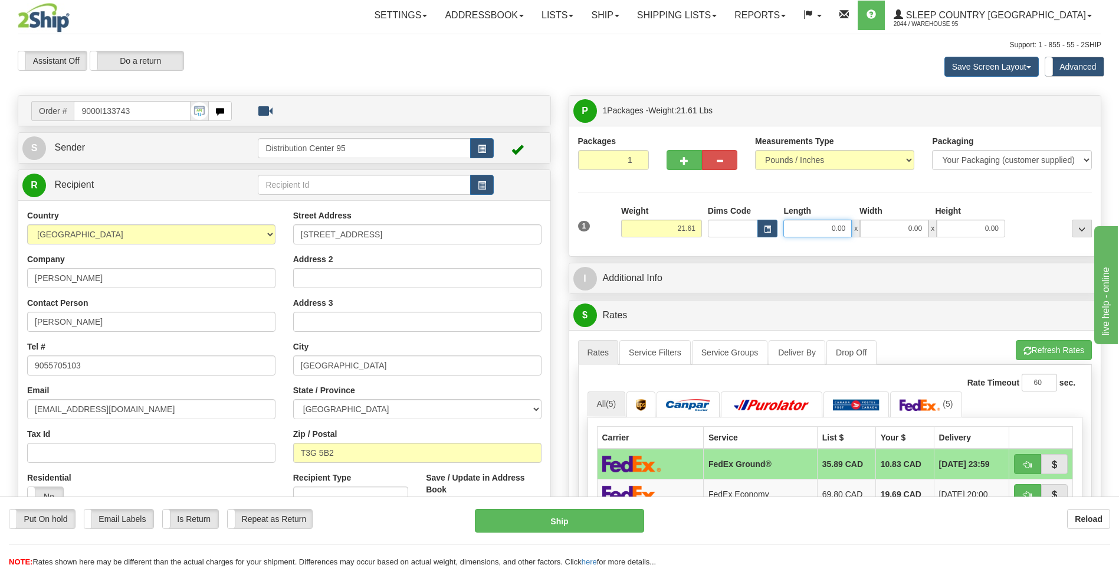
click at [818, 226] on input "0.00" at bounding box center [818, 228] width 68 height 18
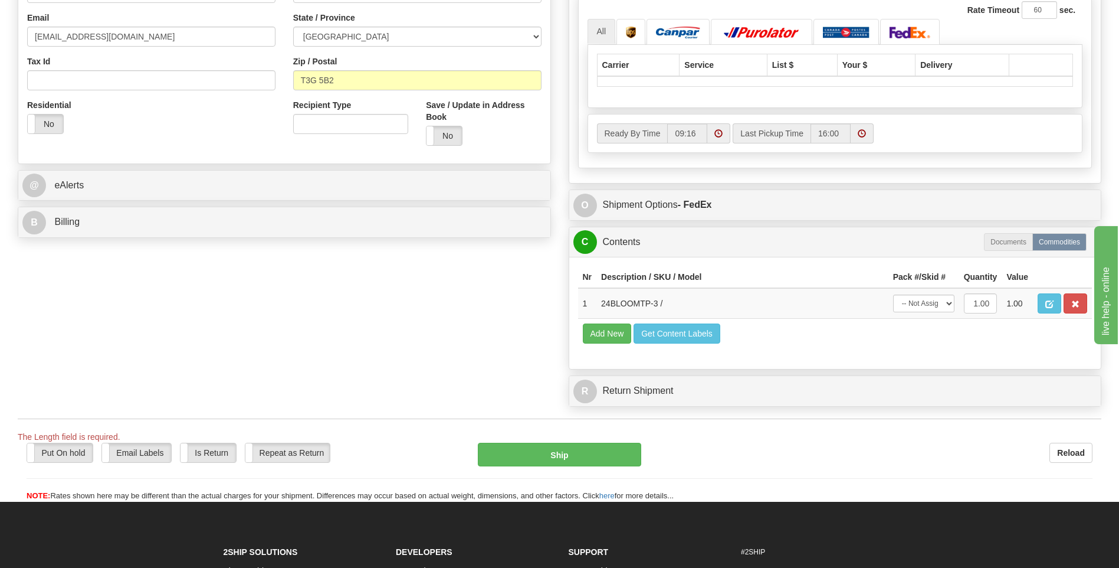
scroll to position [413, 0]
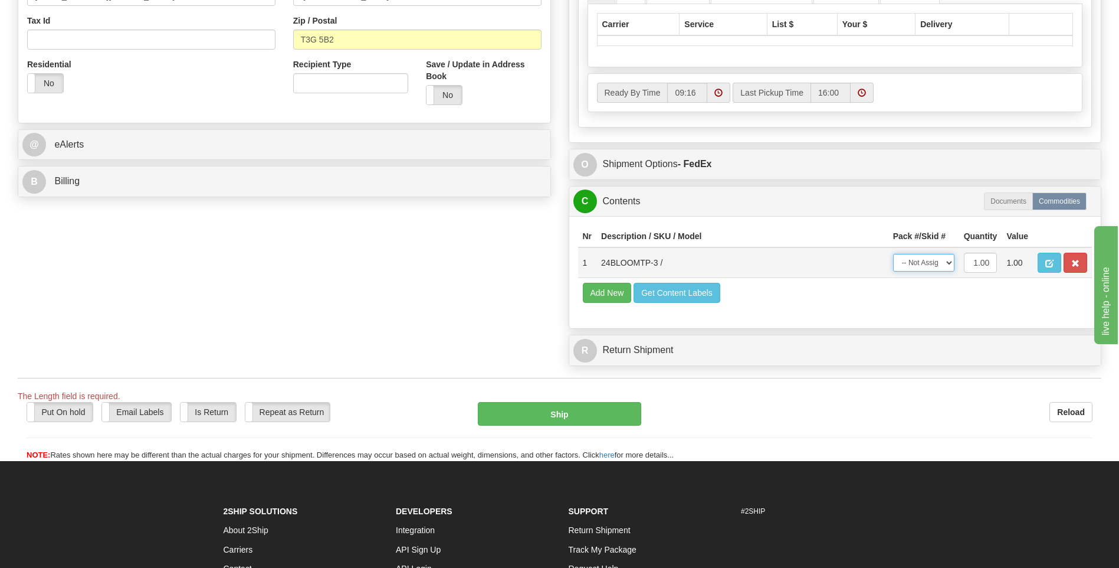
type input "0.00"
click at [935, 260] on select "-- Not Assigned -- Package 1" at bounding box center [923, 263] width 61 height 18
select select "0"
click at [893, 254] on select "-- Not Assigned -- Package 1" at bounding box center [923, 263] width 61 height 18
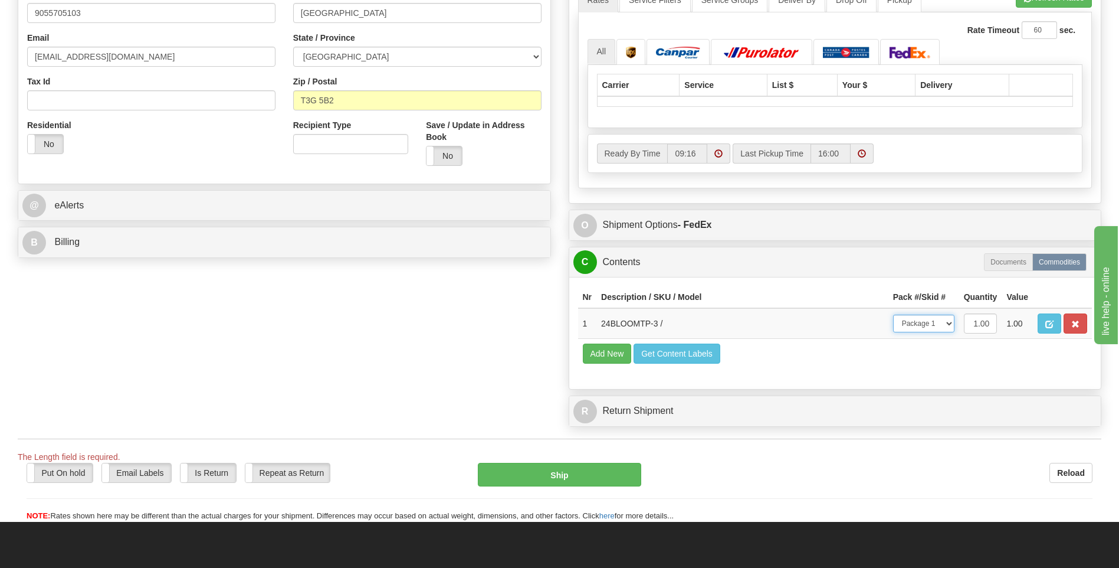
scroll to position [236, 0]
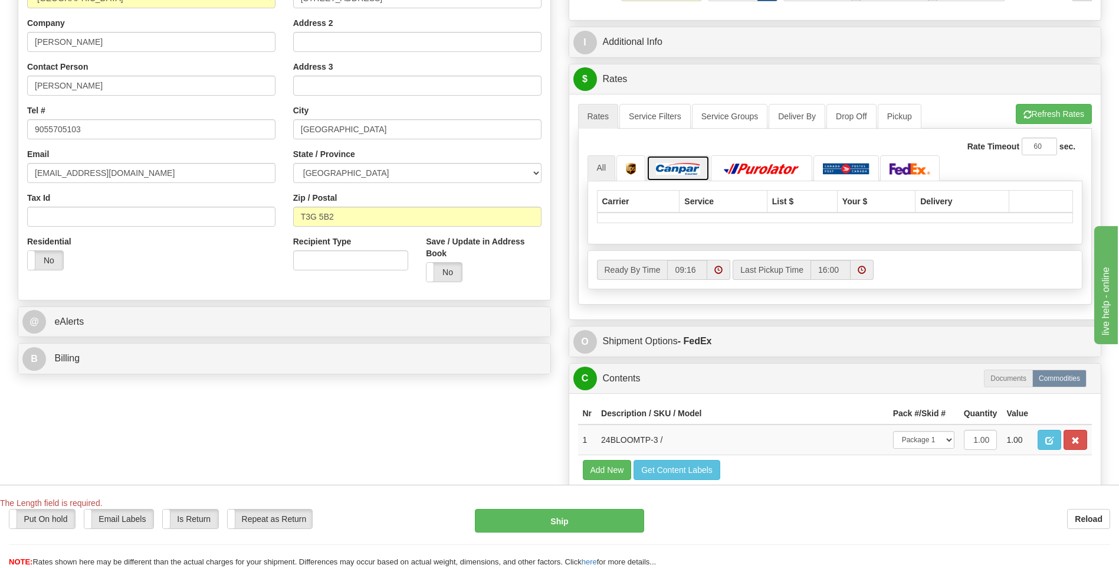
click at [688, 160] on link at bounding box center [678, 167] width 63 height 25
click at [1024, 117] on span "button" at bounding box center [1028, 115] width 8 height 8
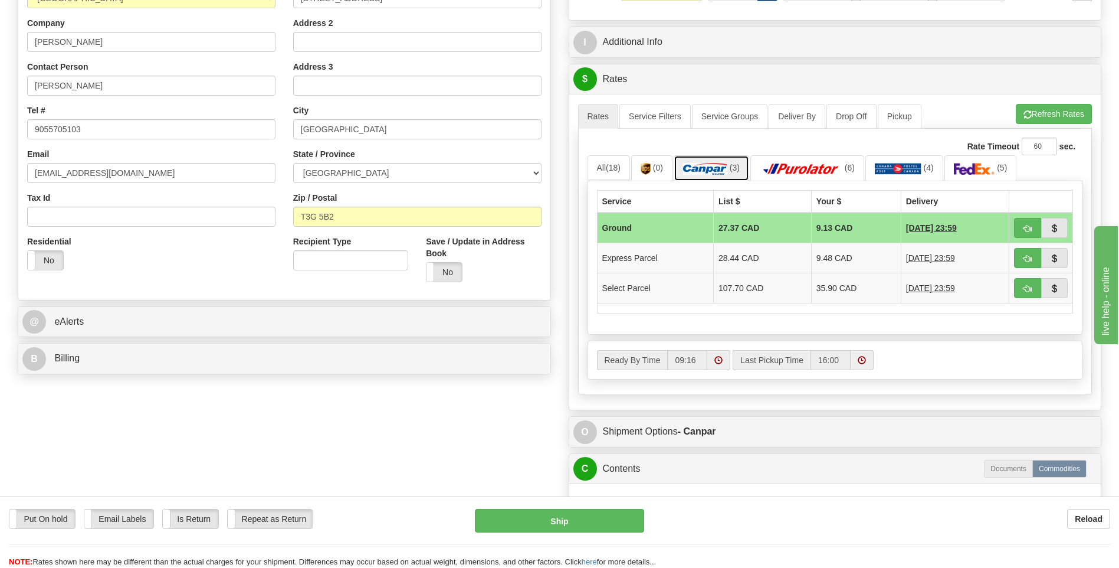
click at [723, 164] on img at bounding box center [705, 169] width 44 height 12
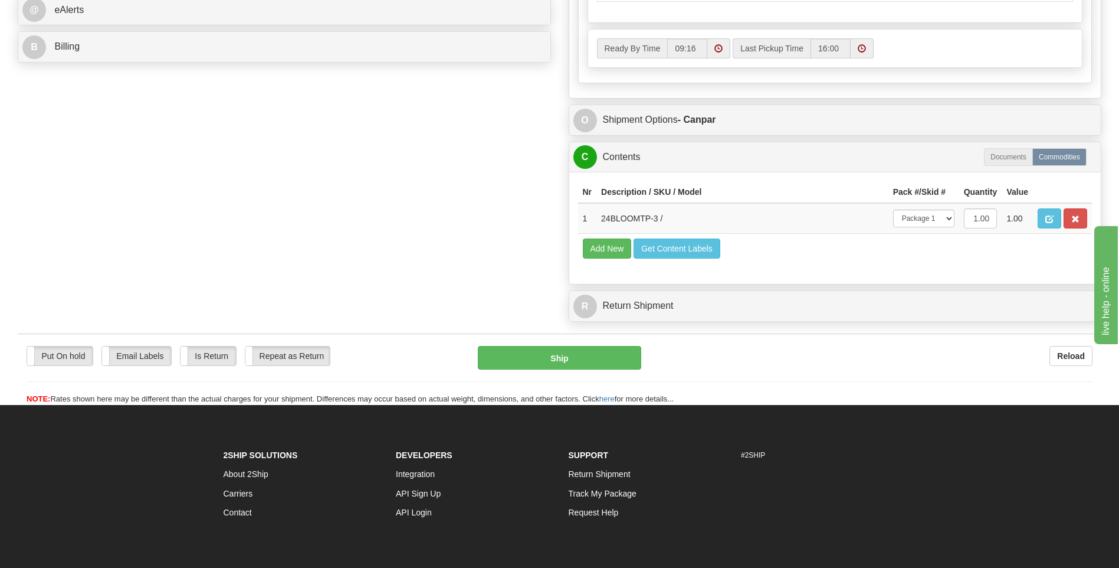
scroll to position [630, 0]
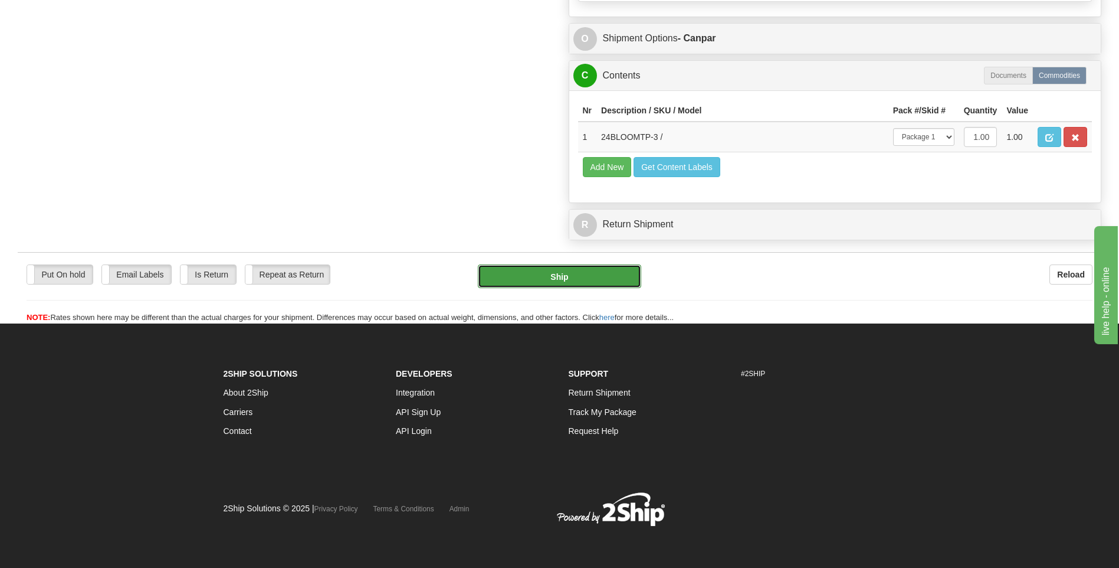
click at [606, 281] on button "Ship" at bounding box center [559, 276] width 163 height 24
type input "1"
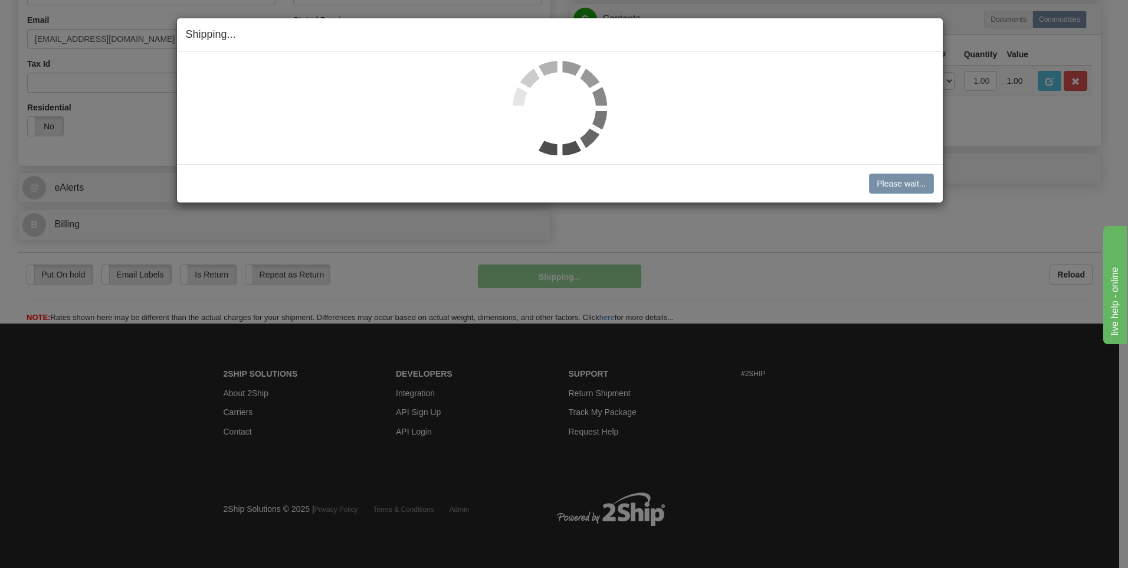
scroll to position [371, 0]
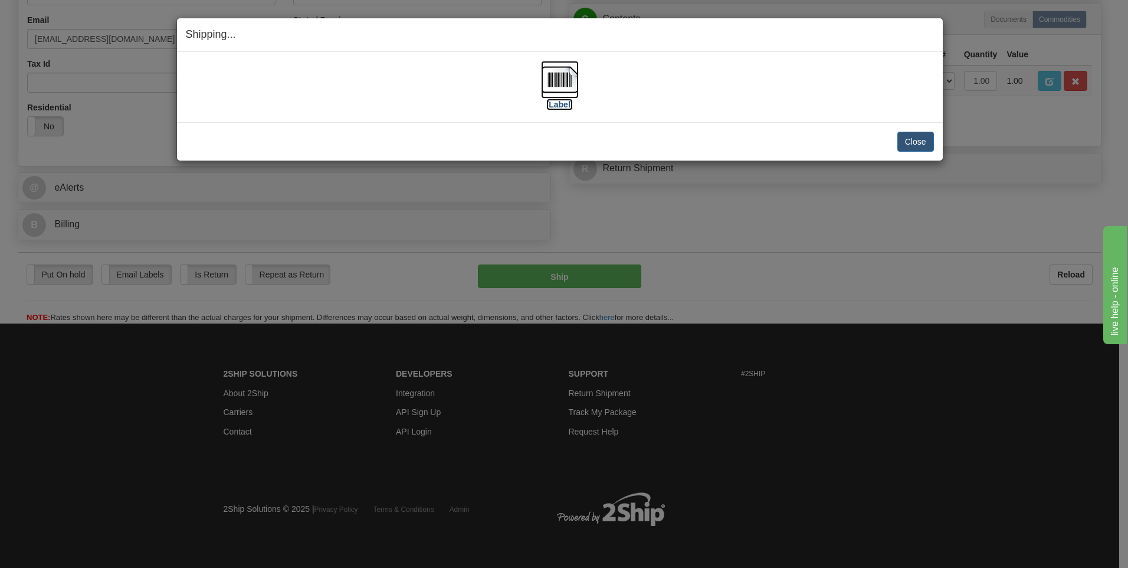
click at [550, 103] on label "[Label]" at bounding box center [559, 105] width 27 height 12
click at [916, 149] on button "Close" at bounding box center [915, 142] width 37 height 20
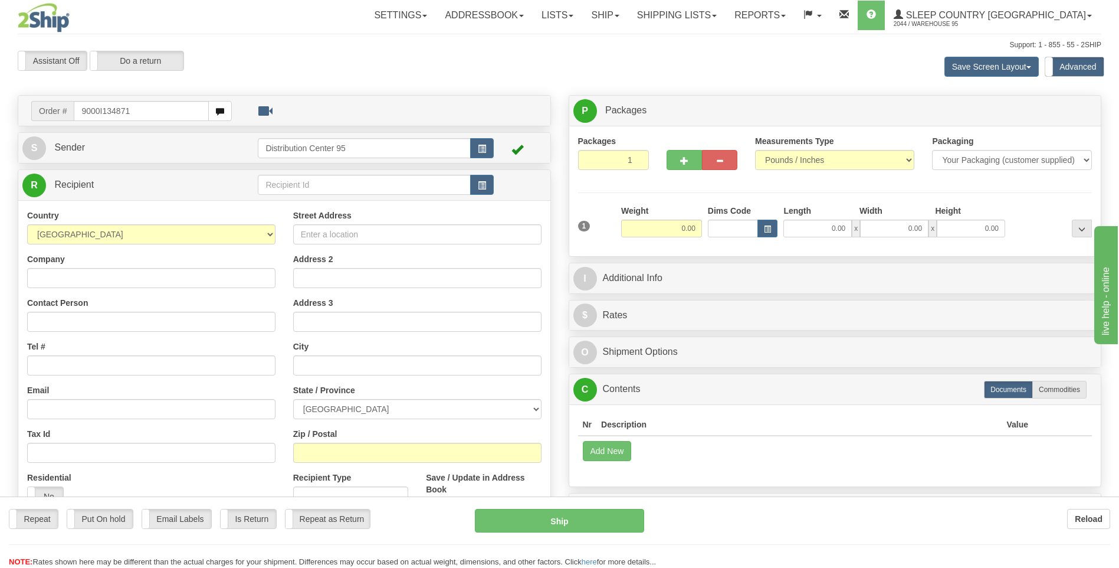
type input "9000I134871"
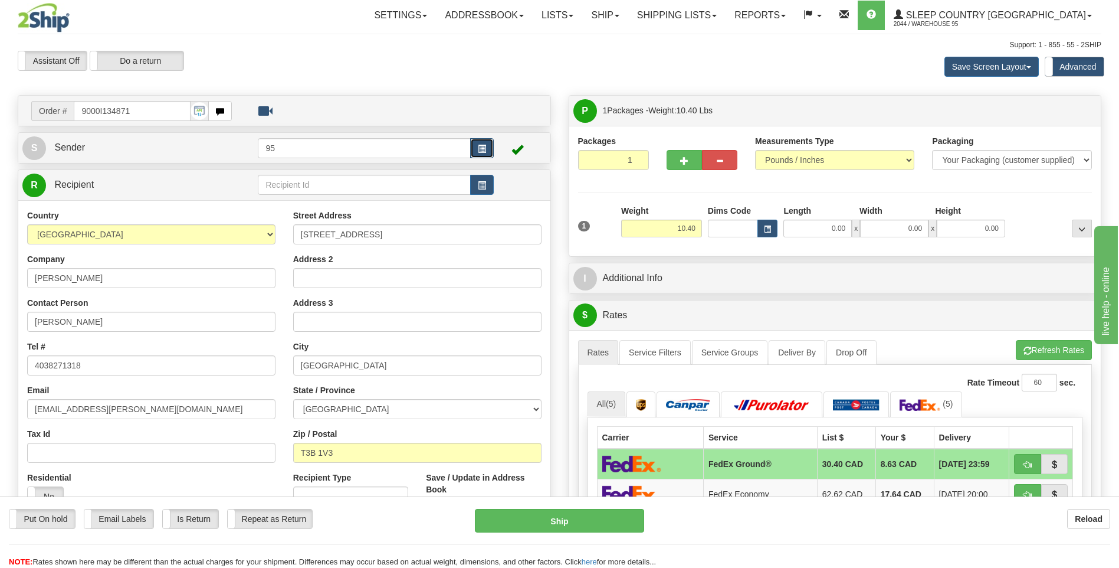
click at [480, 139] on button "button" at bounding box center [482, 148] width 24 height 20
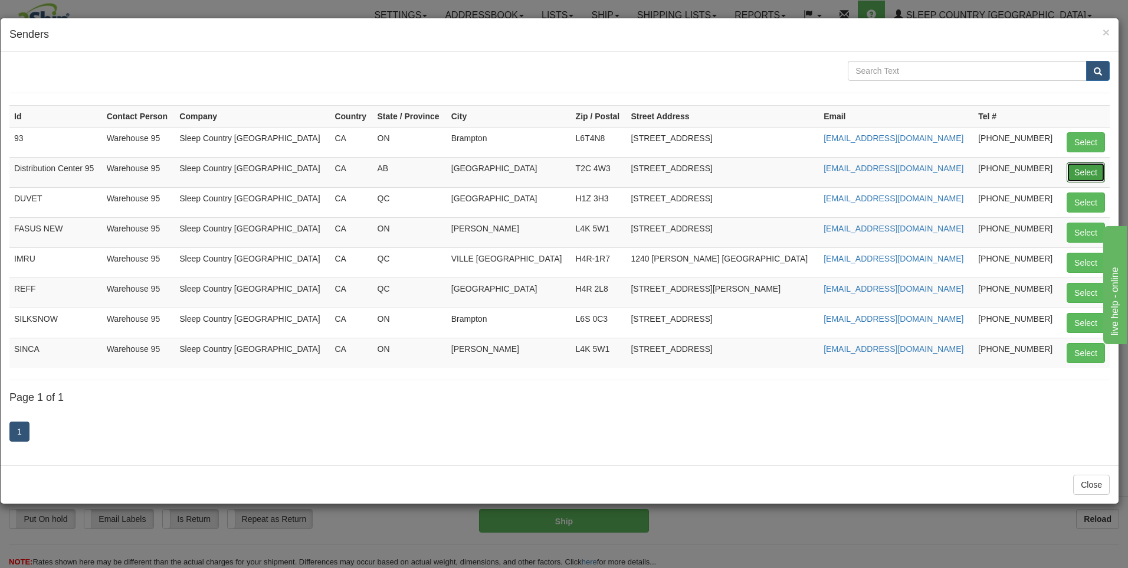
click at [1073, 170] on button "Select" at bounding box center [1086, 172] width 38 height 20
type input "Distribution Center 95"
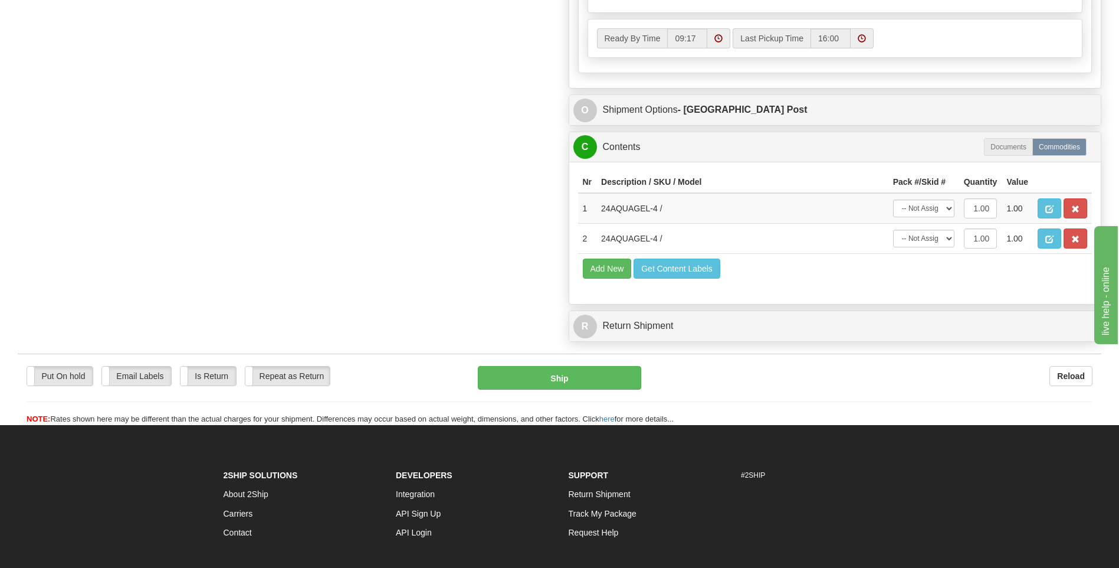
scroll to position [649, 0]
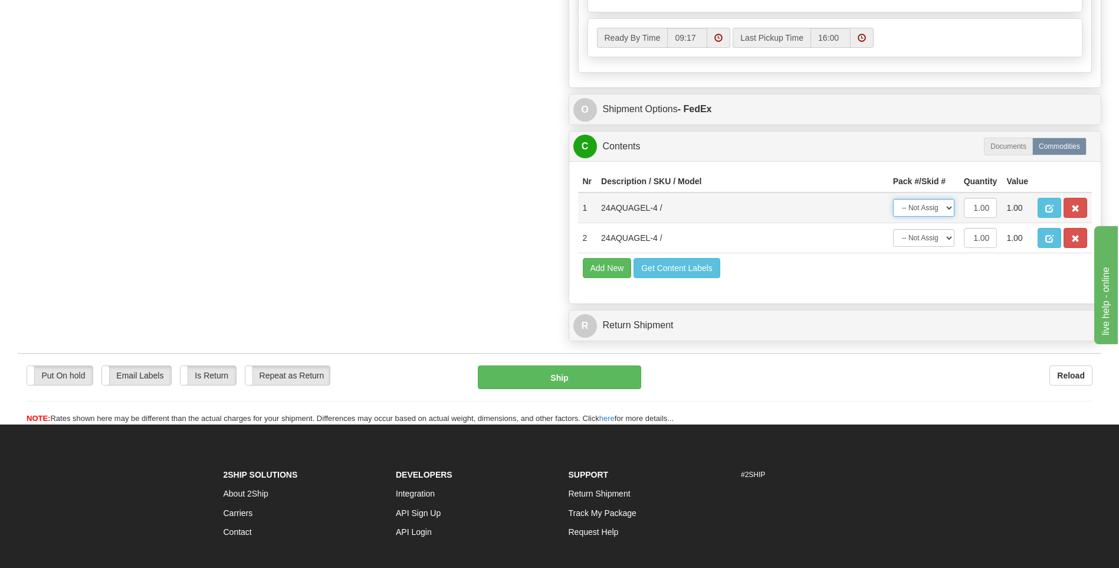
click at [916, 210] on select "-- Not Assigned -- Package 1" at bounding box center [923, 208] width 61 height 18
select select "0"
click at [893, 199] on select "-- Not Assigned -- Package 1" at bounding box center [923, 208] width 61 height 18
drag, startPoint x: 926, startPoint y: 237, endPoint x: 929, endPoint y: 245, distance: 9.0
click at [926, 237] on select "-- Not Assigned -- Package 1" at bounding box center [923, 238] width 61 height 18
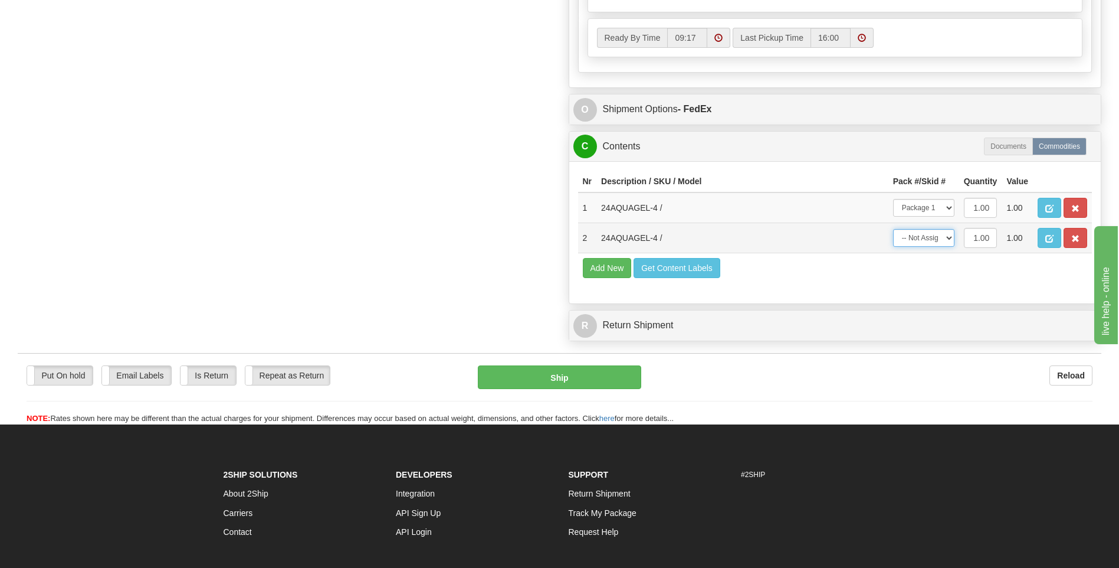
select select "0"
click at [893, 229] on select "-- Not Assigned -- Package 1" at bounding box center [923, 238] width 61 height 18
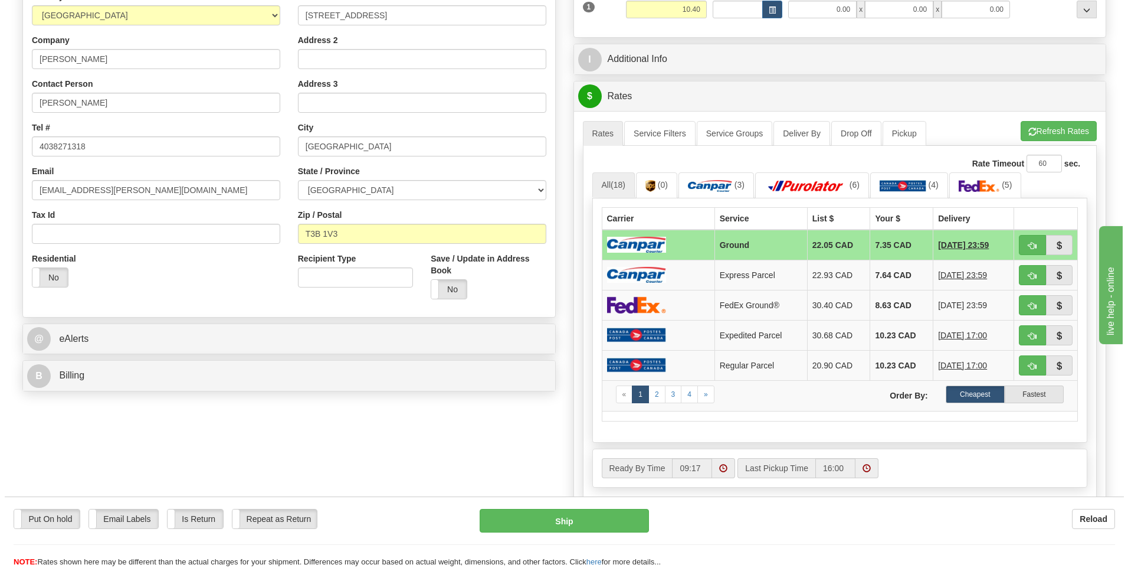
scroll to position [531, 0]
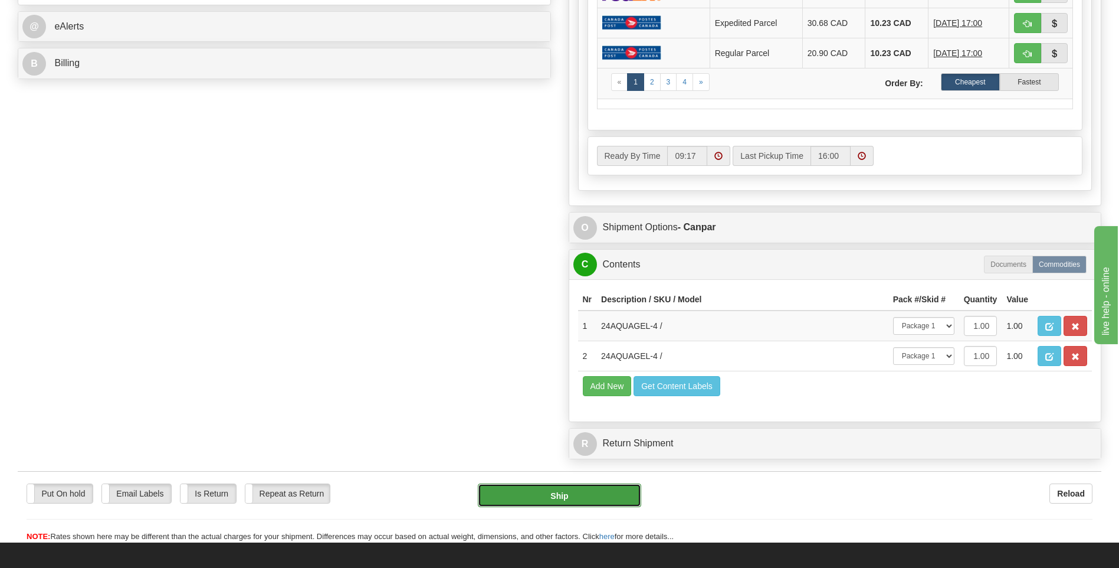
click at [555, 488] on button "Ship" at bounding box center [559, 495] width 163 height 24
type input "1"
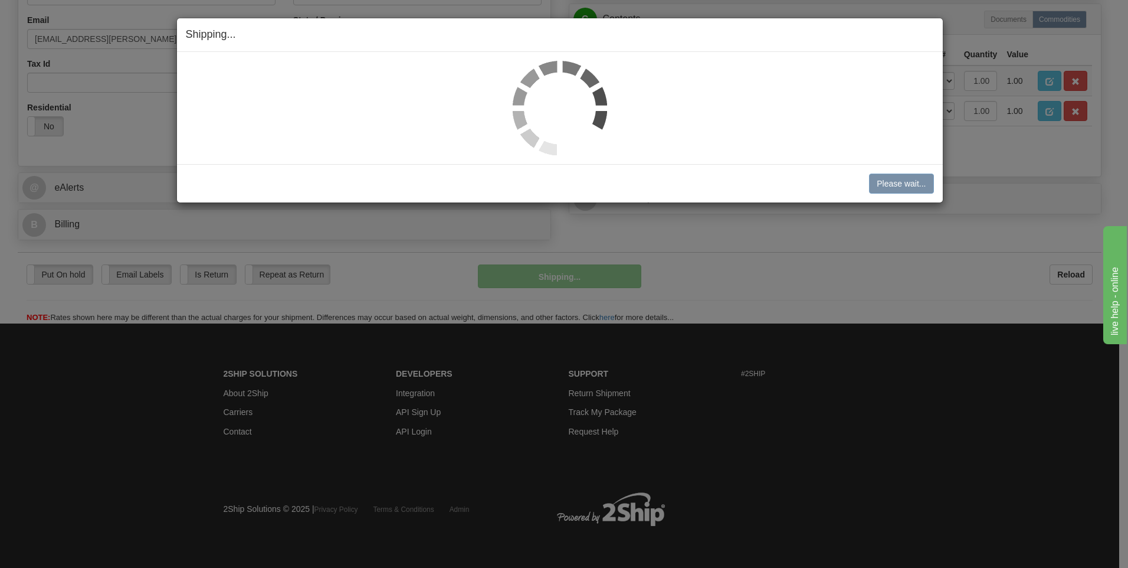
scroll to position [371, 0]
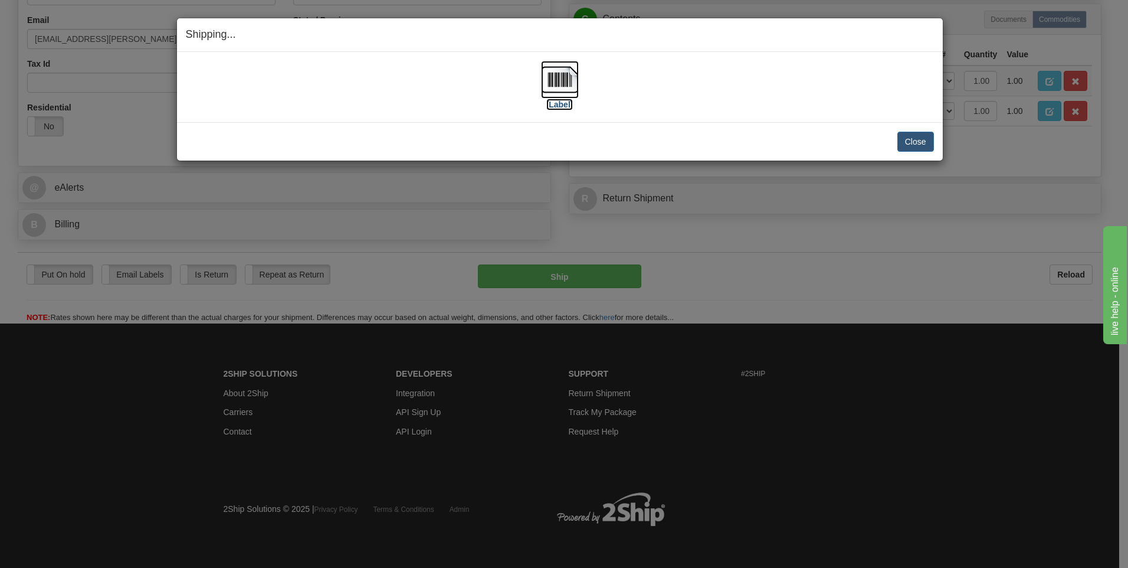
click at [556, 108] on label "[Label]" at bounding box center [559, 105] width 27 height 12
click at [910, 146] on button "Close" at bounding box center [915, 142] width 37 height 20
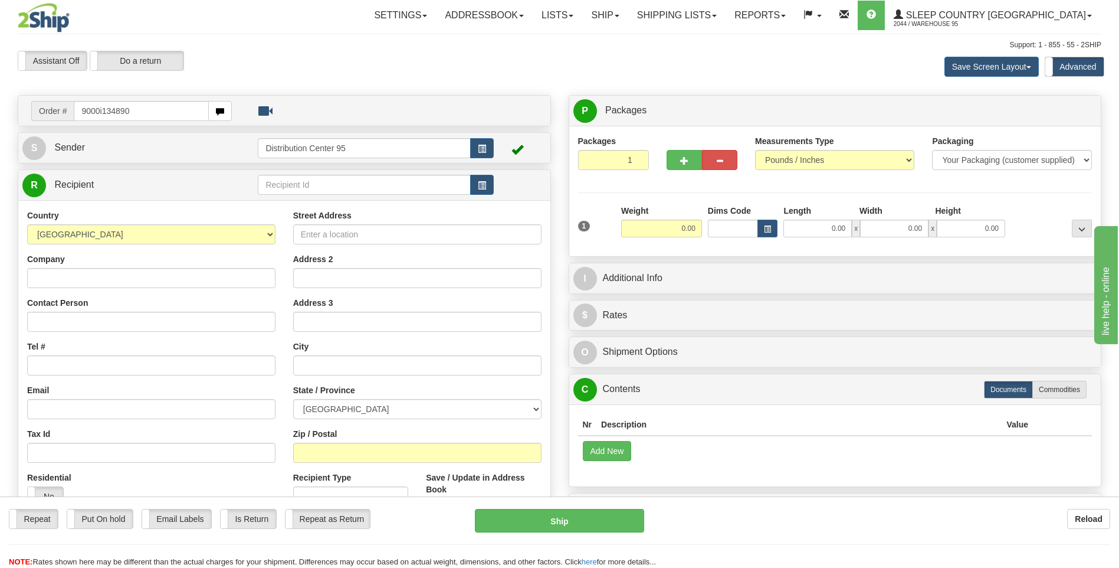
type input "9000i134890"
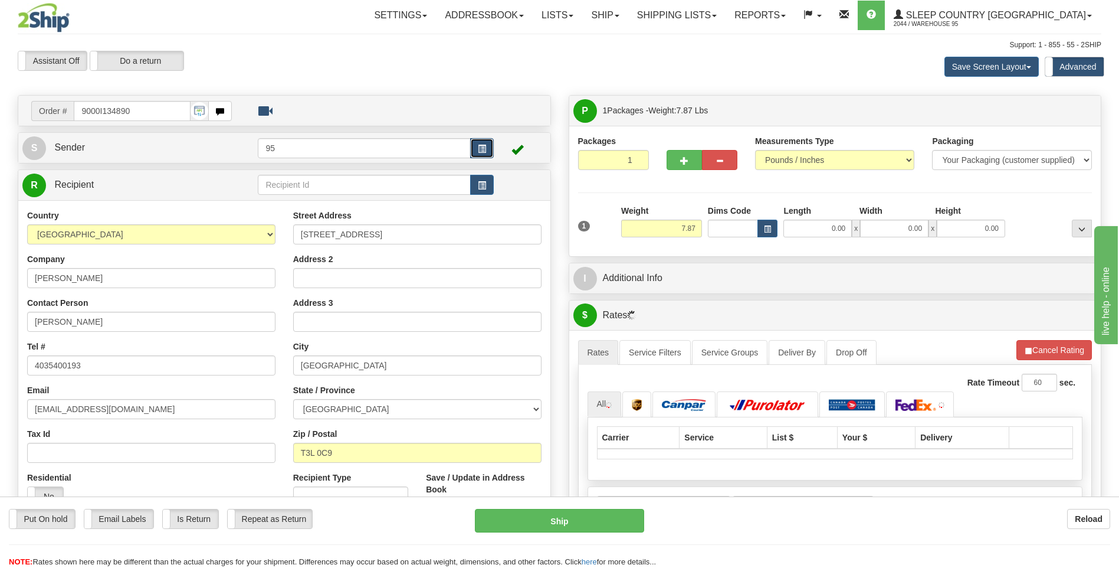
click at [480, 143] on button "button" at bounding box center [482, 148] width 24 height 20
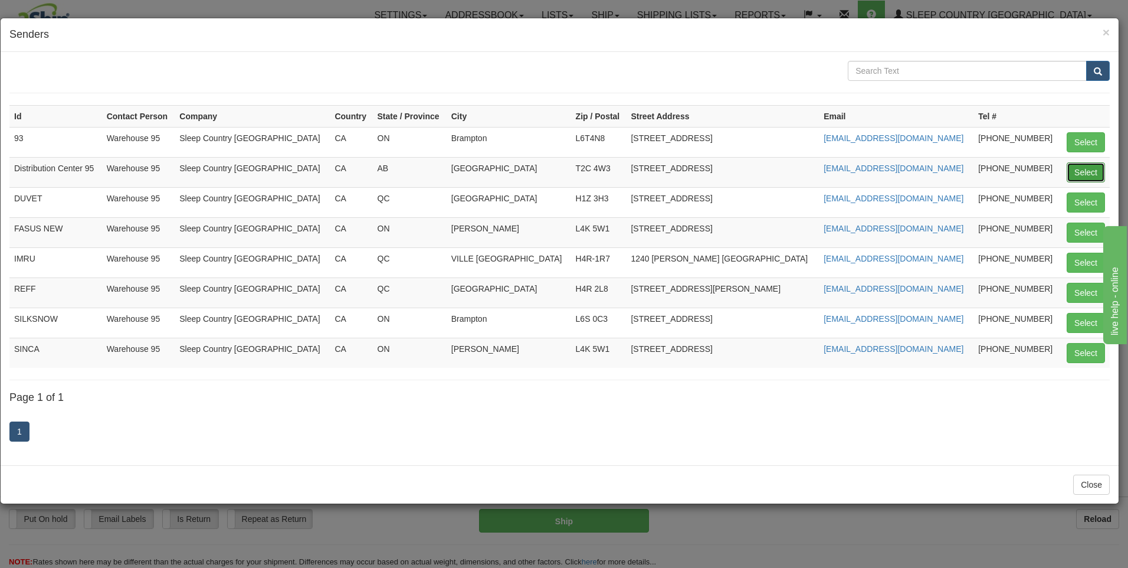
click at [1097, 166] on button "Select" at bounding box center [1086, 172] width 38 height 20
type input "Distribution Center 95"
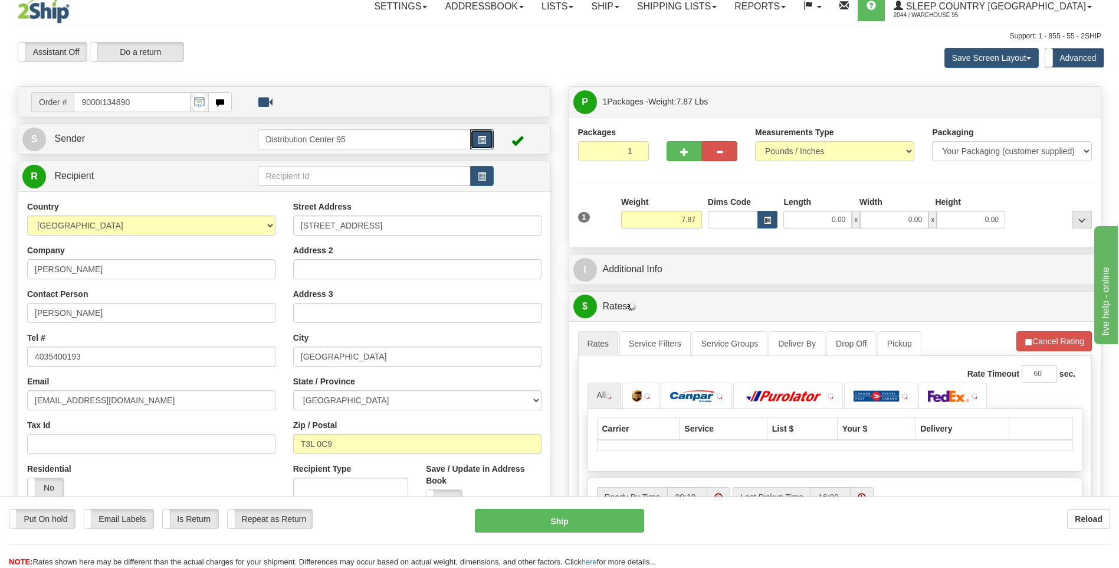
scroll to position [522, 0]
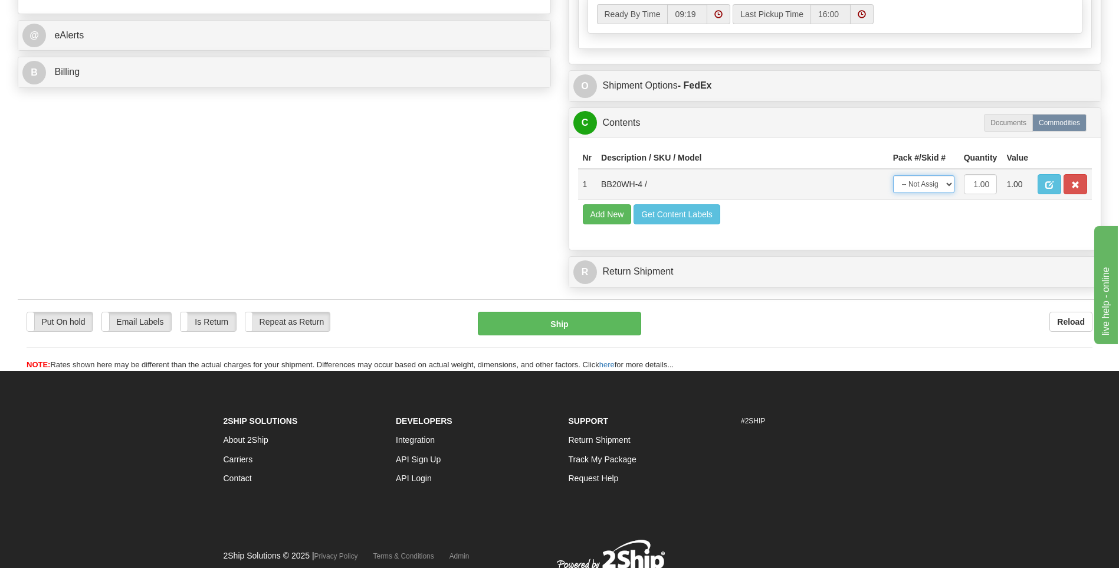
drag, startPoint x: 934, startPoint y: 183, endPoint x: 934, endPoint y: 189, distance: 6.5
click at [934, 183] on select "-- Not Assigned -- Package 1" at bounding box center [923, 184] width 61 height 18
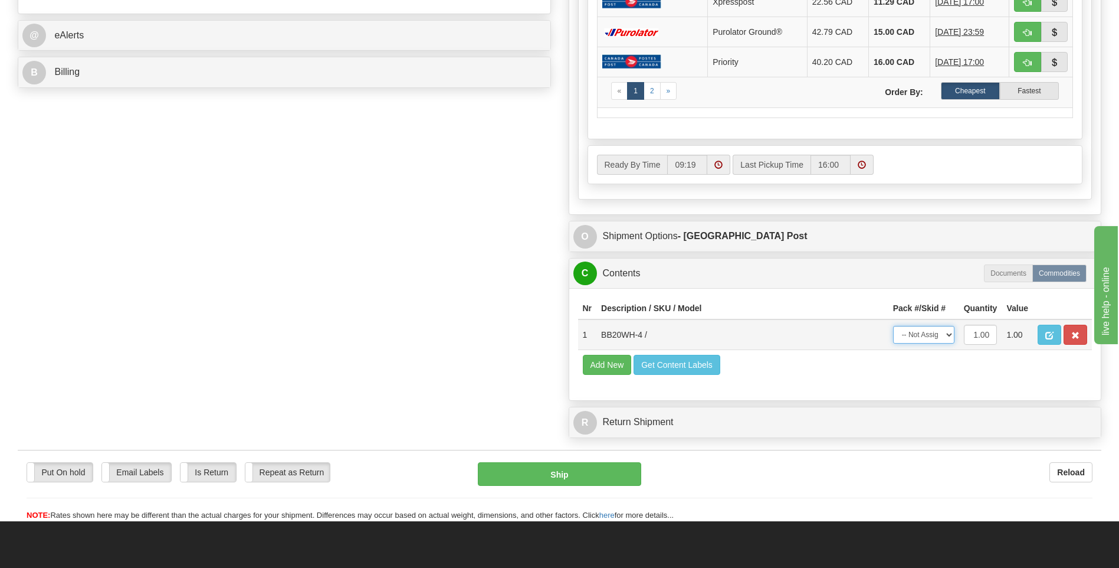
select select "0"
click at [893, 326] on select "-- Not Assigned -- Package 1" at bounding box center [923, 335] width 61 height 18
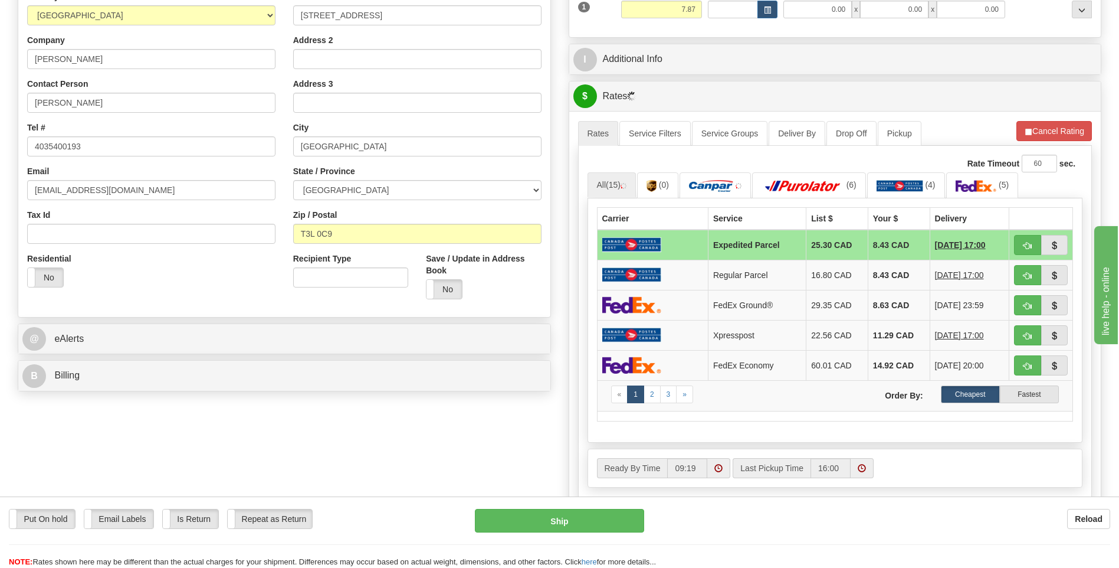
scroll to position [109, 0]
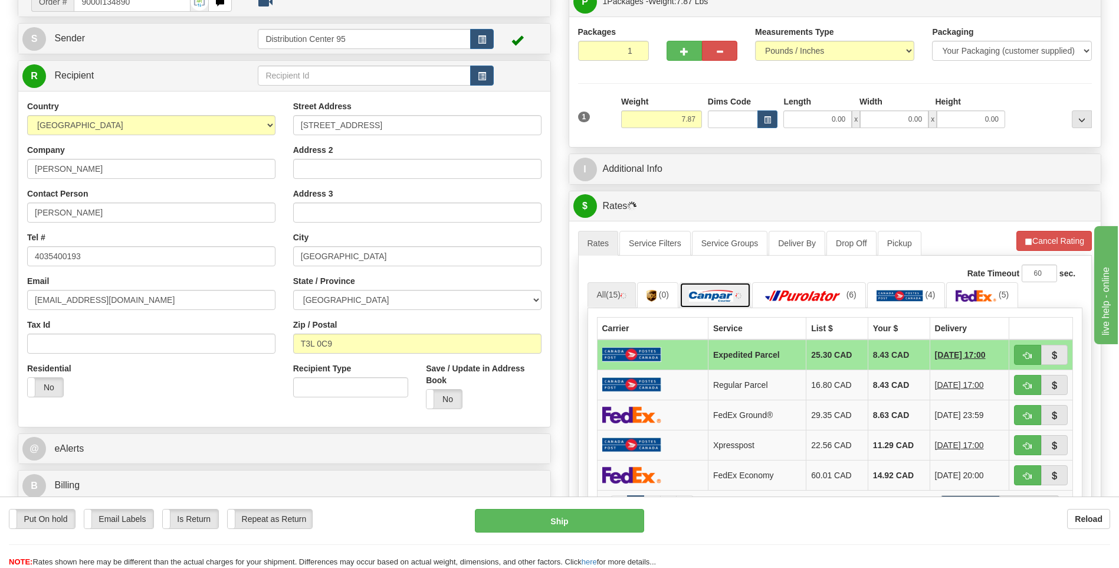
click at [724, 291] on img at bounding box center [711, 296] width 44 height 12
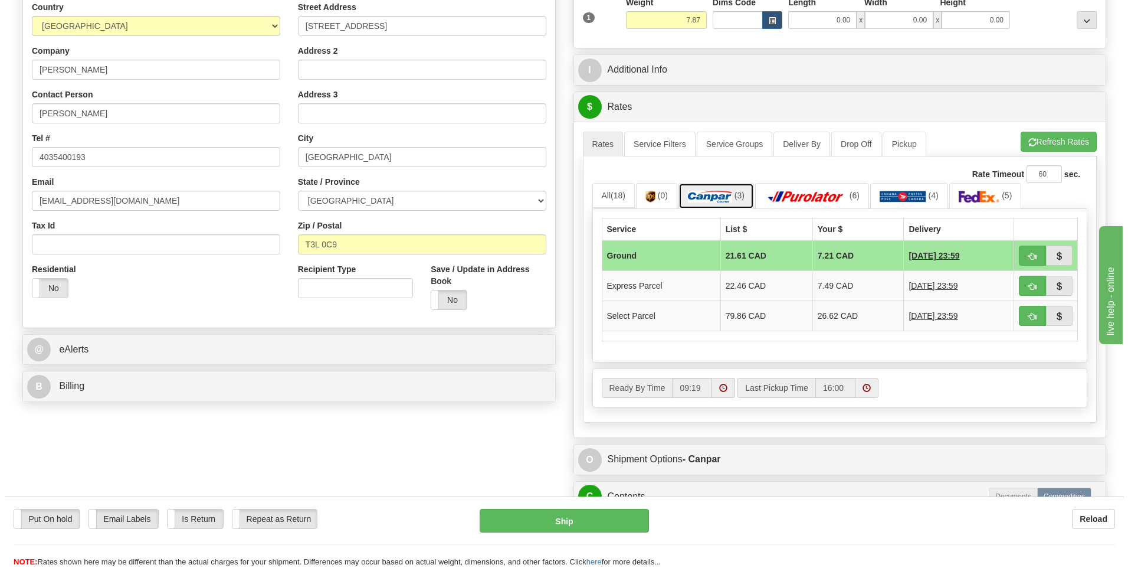
scroll to position [463, 0]
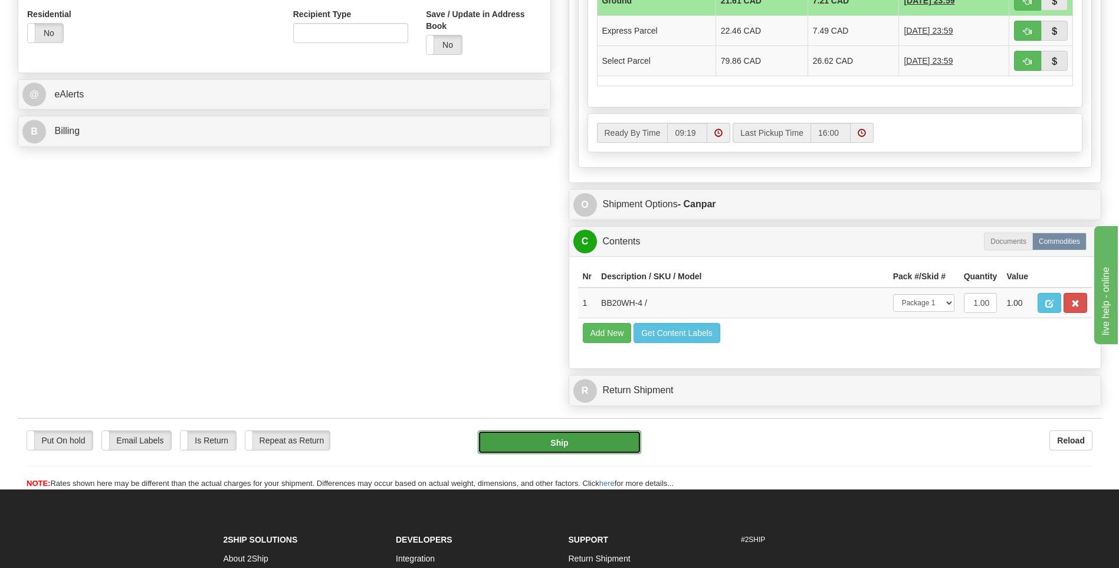
click at [627, 444] on button "Ship" at bounding box center [559, 442] width 163 height 24
type input "1"
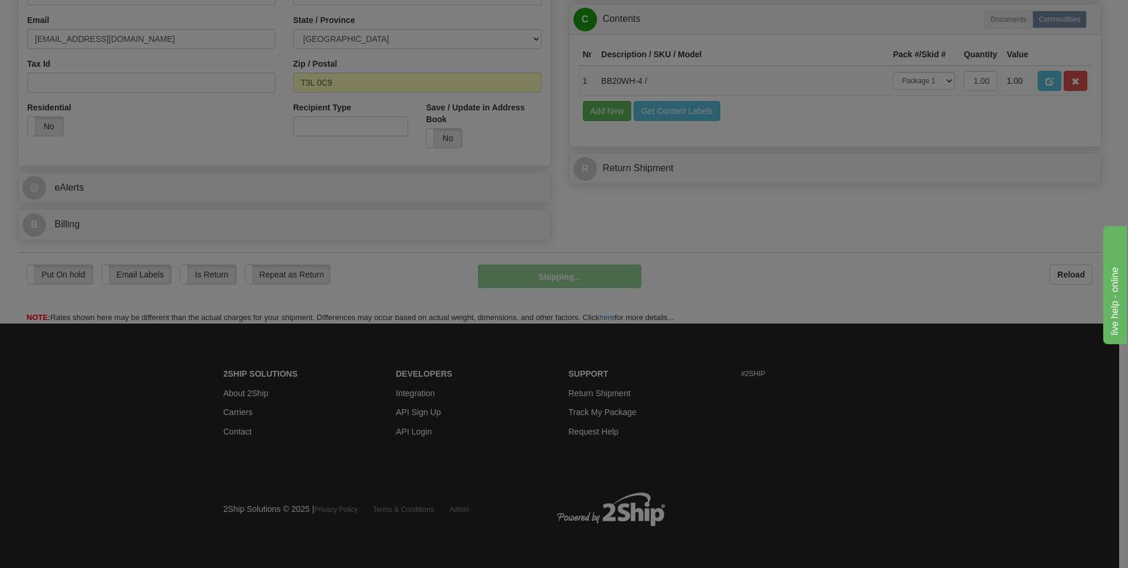
scroll to position [371, 0]
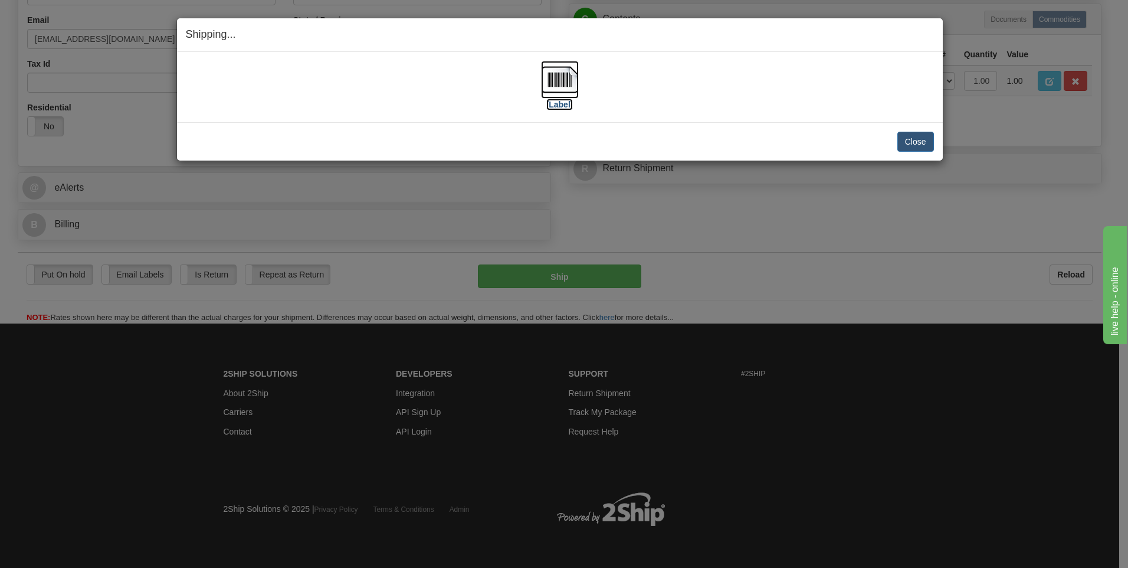
click at [560, 103] on label "[Label]" at bounding box center [559, 105] width 27 height 12
click at [927, 133] on button "Close" at bounding box center [915, 142] width 37 height 20
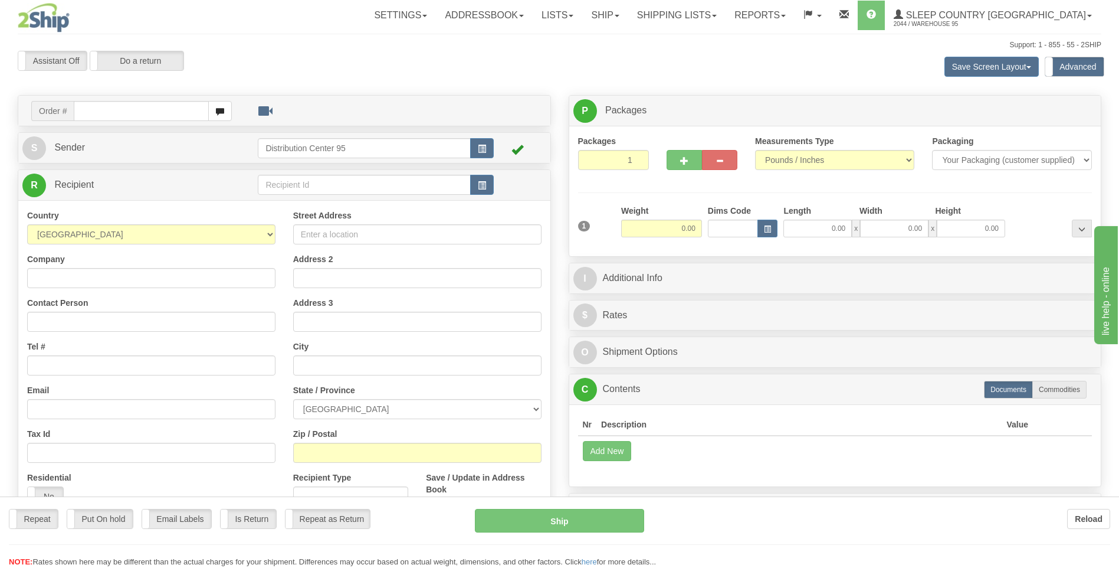
click at [733, 10] on div "Toggle navigation Settings Shipping Preferences Fields Preferences New" at bounding box center [559, 338] width 1119 height 676
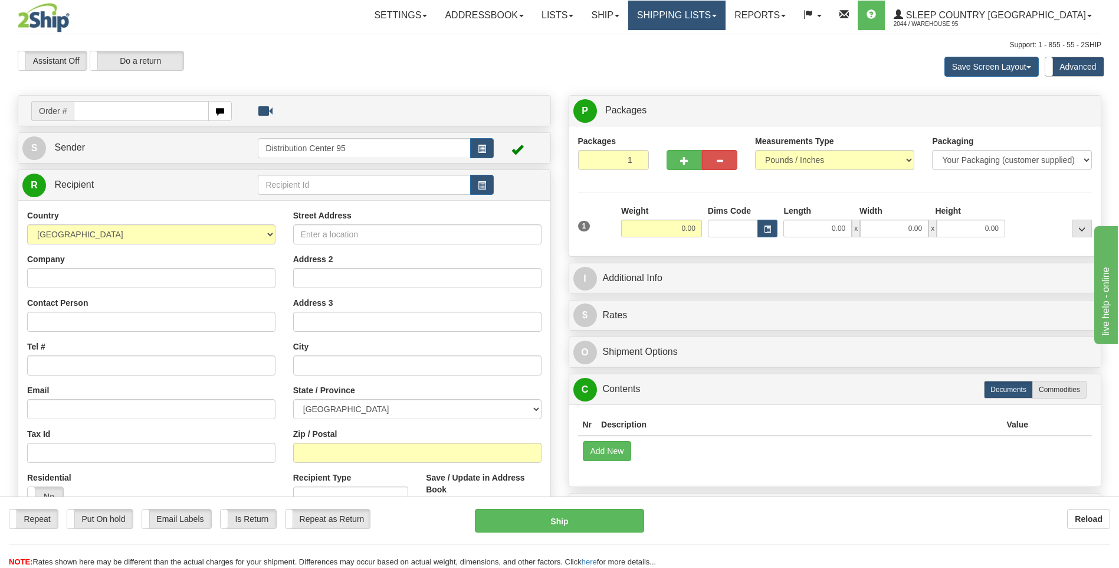
click at [726, 15] on link "Shipping lists" at bounding box center [676, 16] width 97 height 30
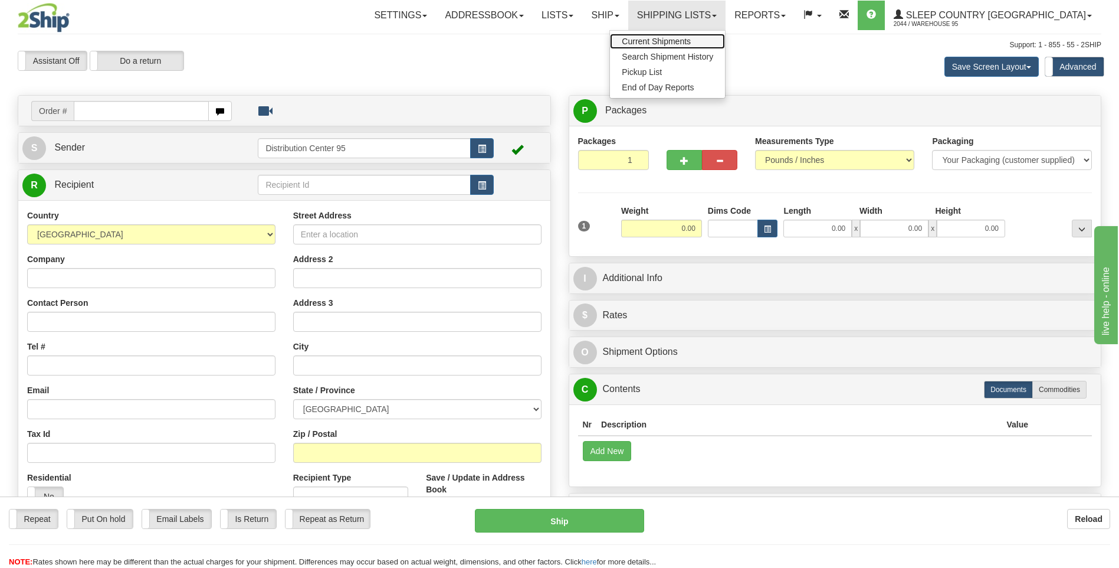
click at [723, 34] on link "Current Shipments" at bounding box center [667, 41] width 115 height 15
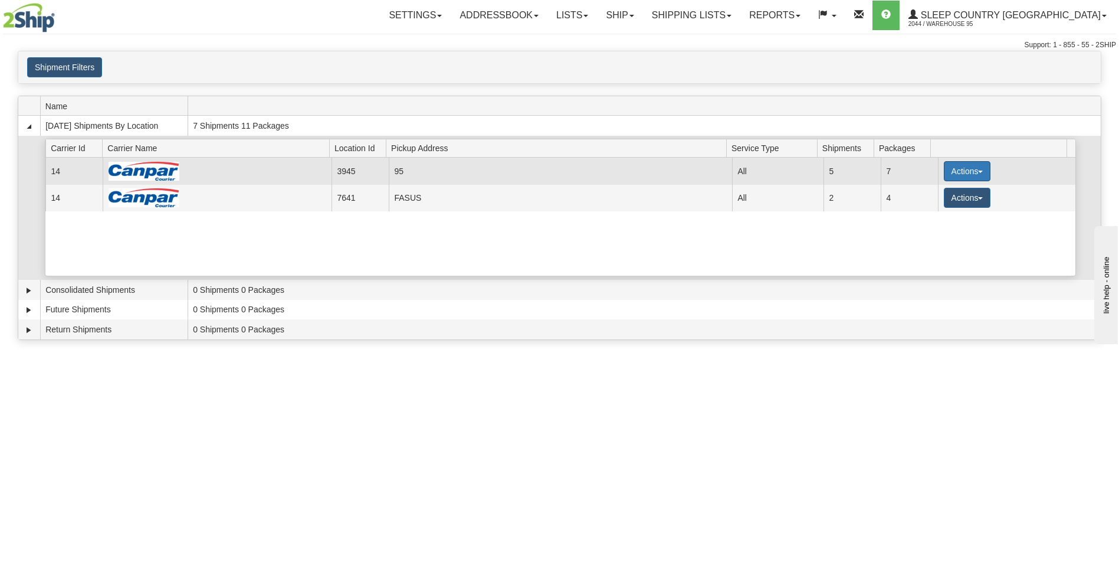
click at [966, 169] on button "Actions" at bounding box center [967, 171] width 47 height 20
click at [928, 208] on span "Close" at bounding box center [920, 208] width 27 height 8
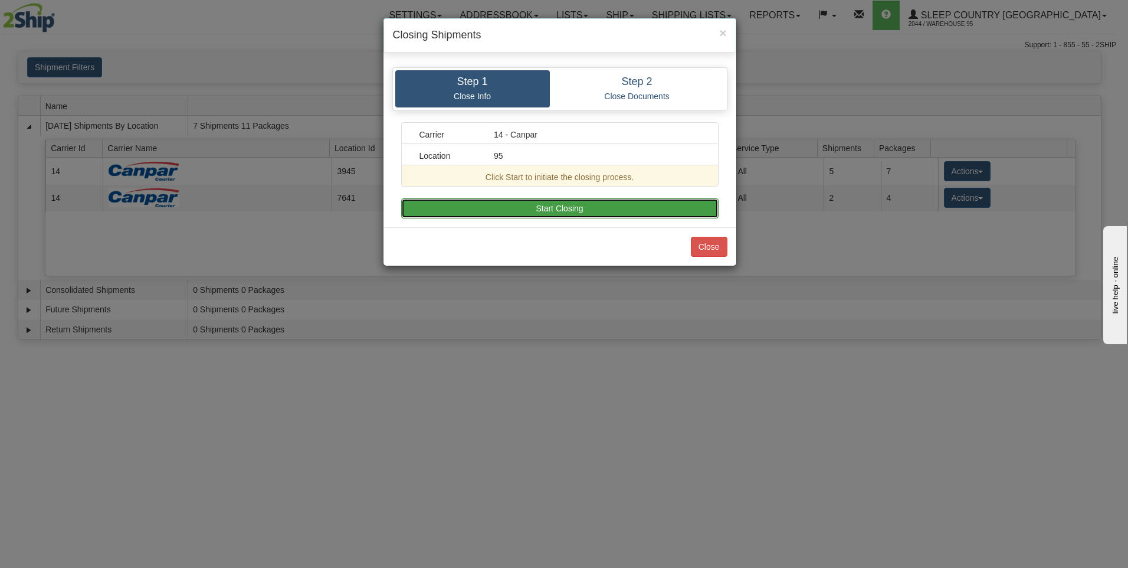
click at [490, 214] on button "Start Closing" at bounding box center [559, 208] width 317 height 20
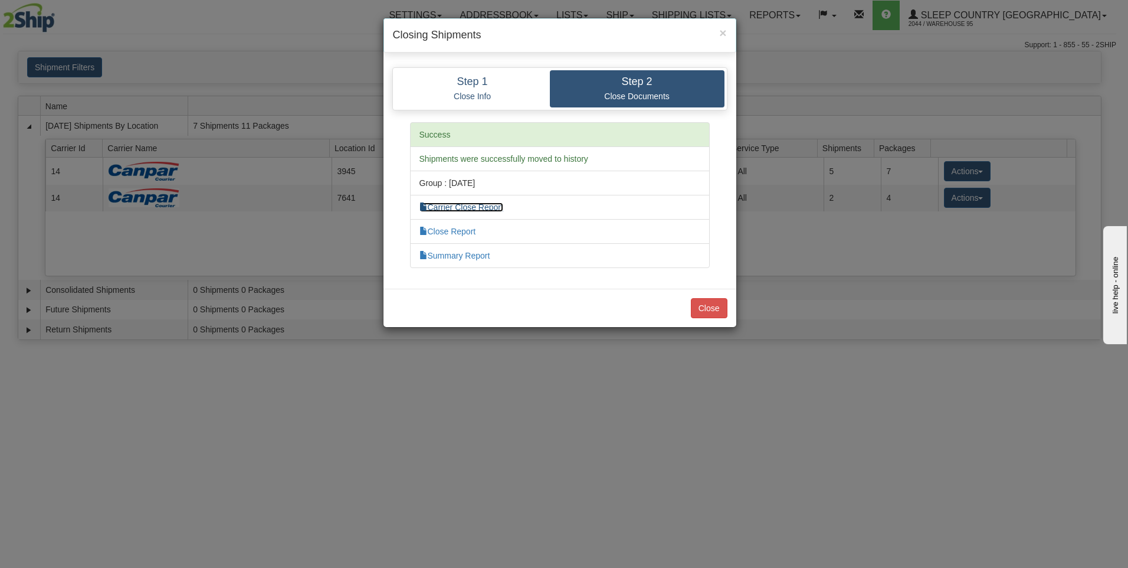
click at [478, 210] on link "Carrier Close Report" at bounding box center [462, 206] width 84 height 9
click at [475, 258] on link "Summary Report" at bounding box center [455, 255] width 71 height 9
click at [709, 303] on button "Close" at bounding box center [709, 308] width 37 height 20
